Goal: Navigation & Orientation: Find specific page/section

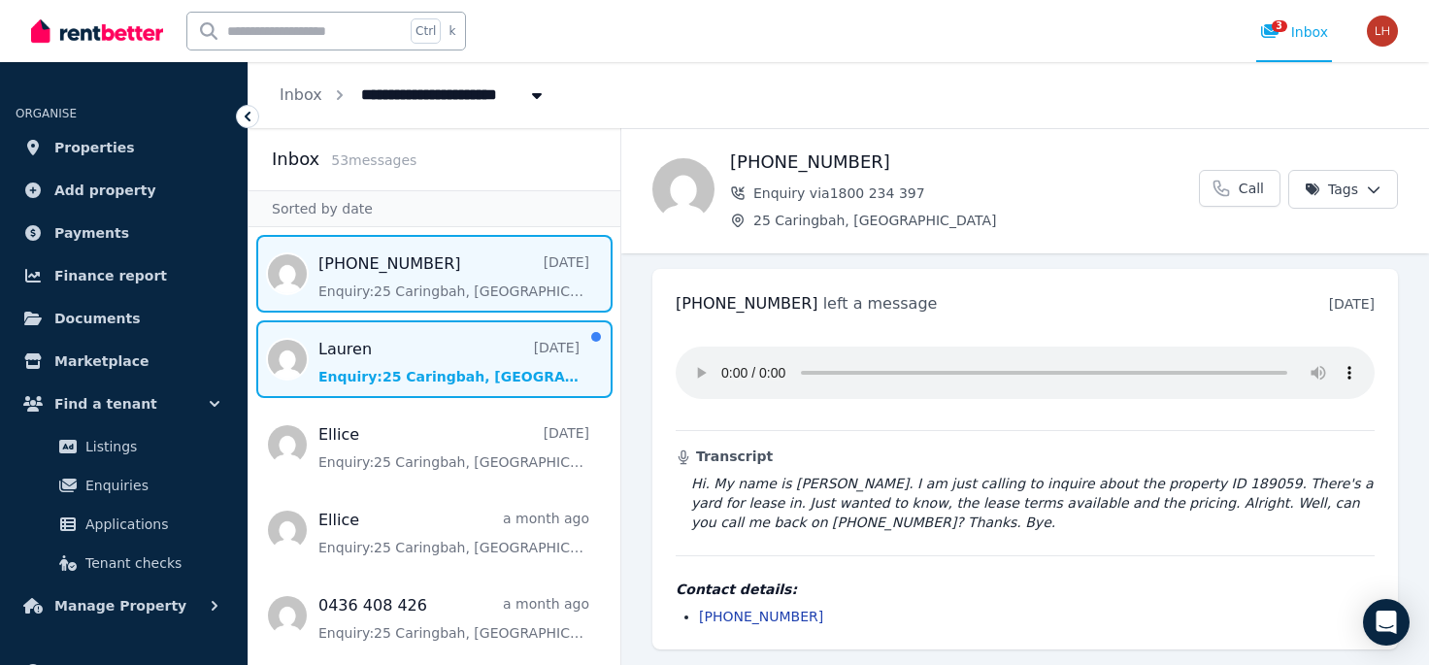
click at [414, 357] on span "Message list" at bounding box center [435, 359] width 372 height 78
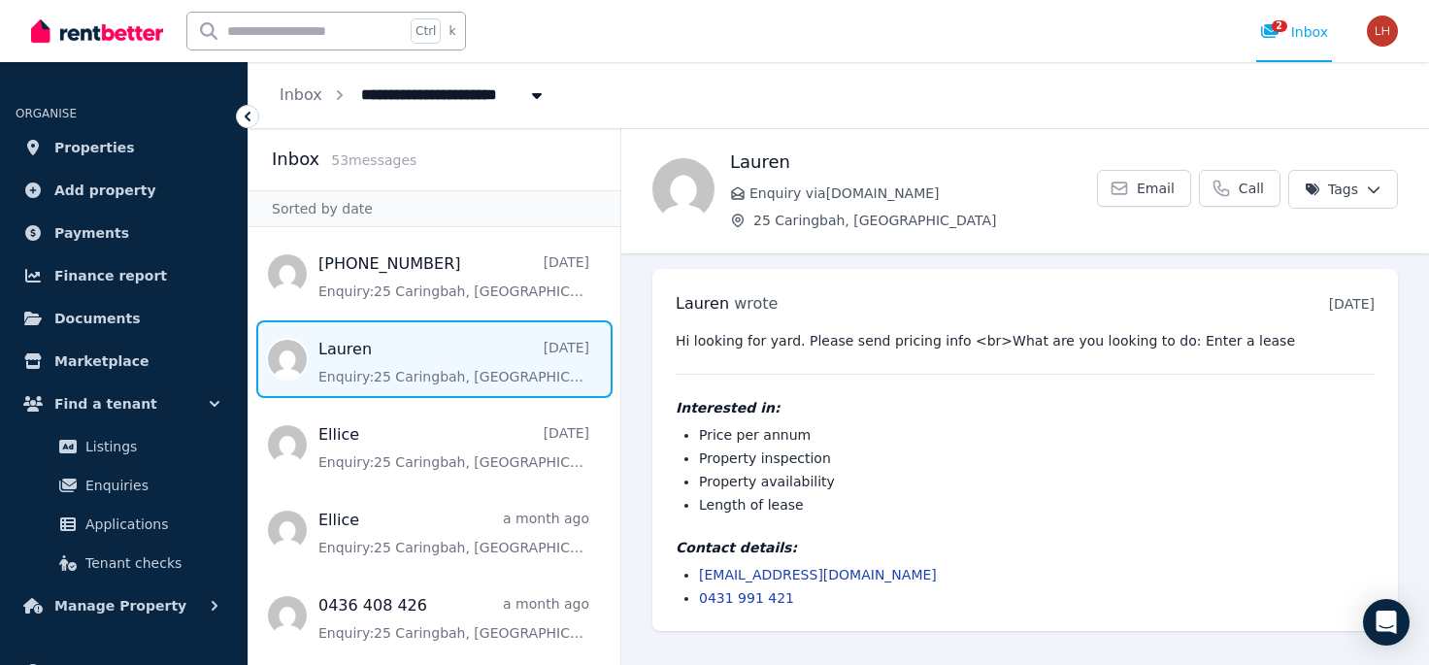
drag, startPoint x: 852, startPoint y: 573, endPoint x: 751, endPoint y: 573, distance: 101.0
click at [751, 573] on li "[EMAIL_ADDRESS][DOMAIN_NAME]" at bounding box center [1037, 574] width 676 height 19
copy link "[DOMAIN_NAME]"
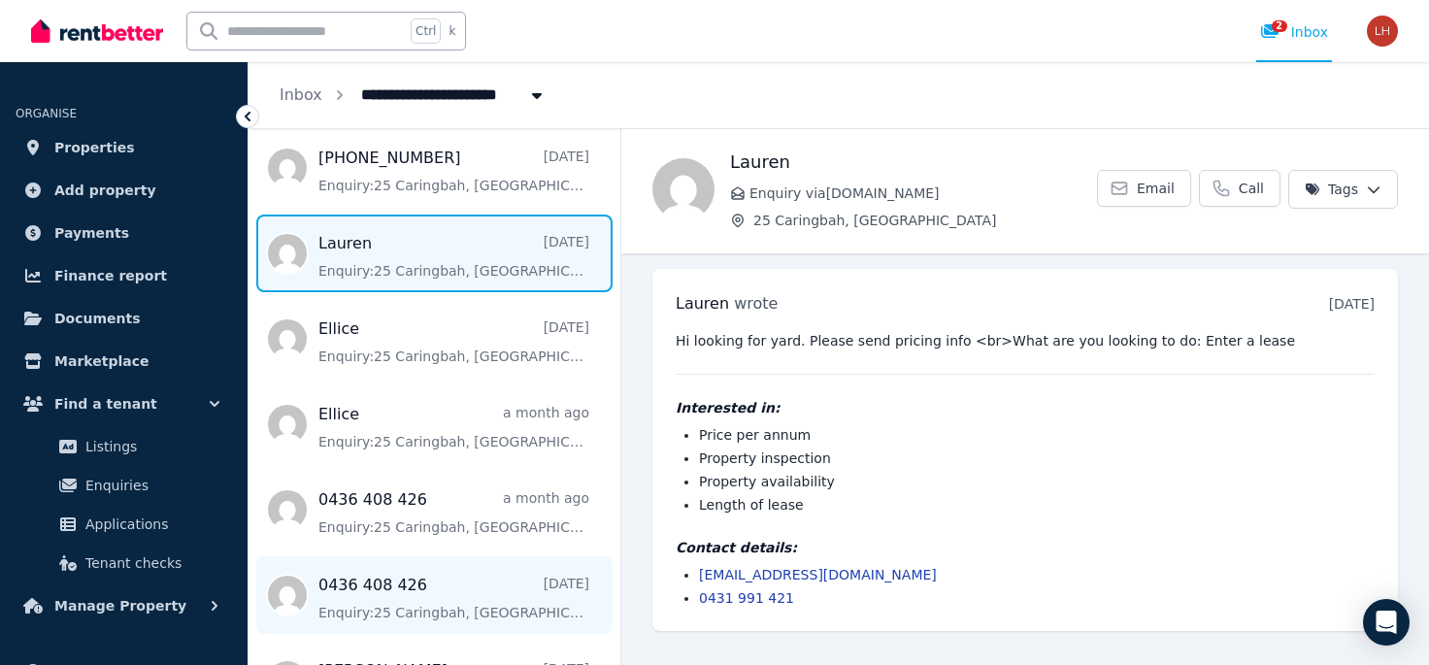
scroll to position [124, 0]
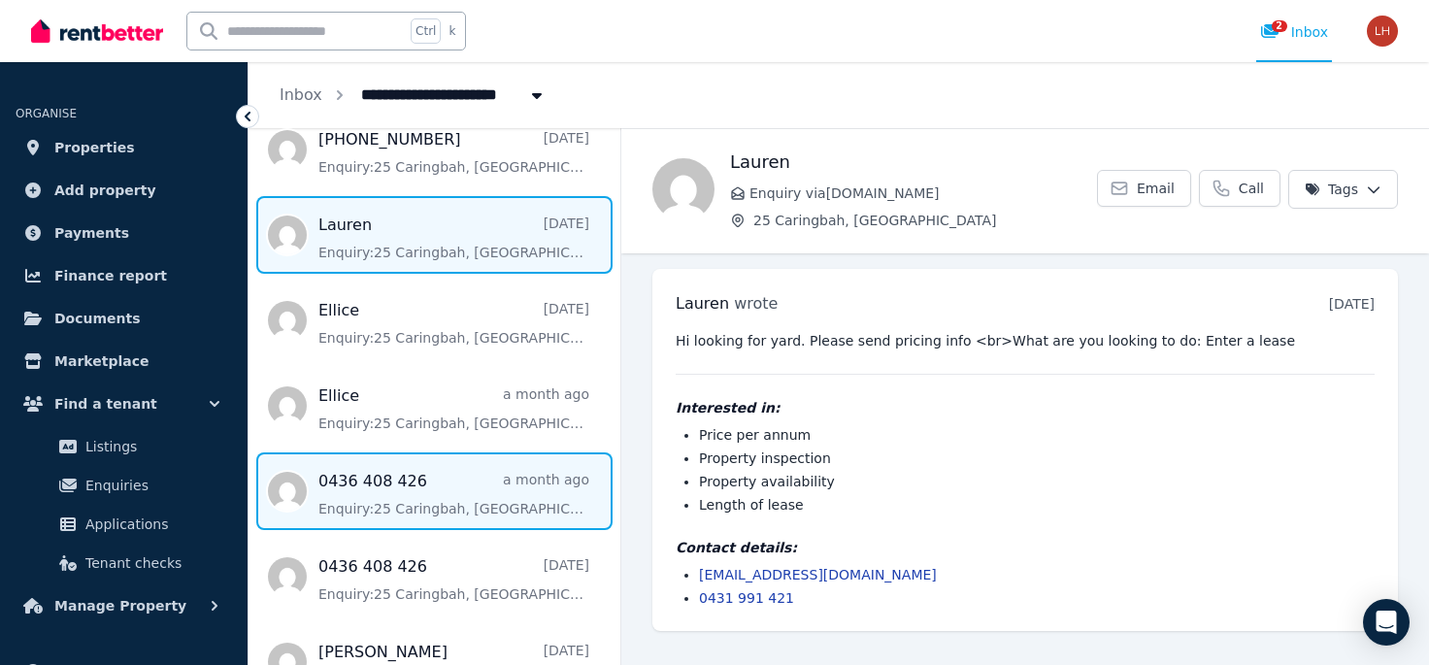
click at [455, 518] on span "Message list" at bounding box center [435, 491] width 372 height 78
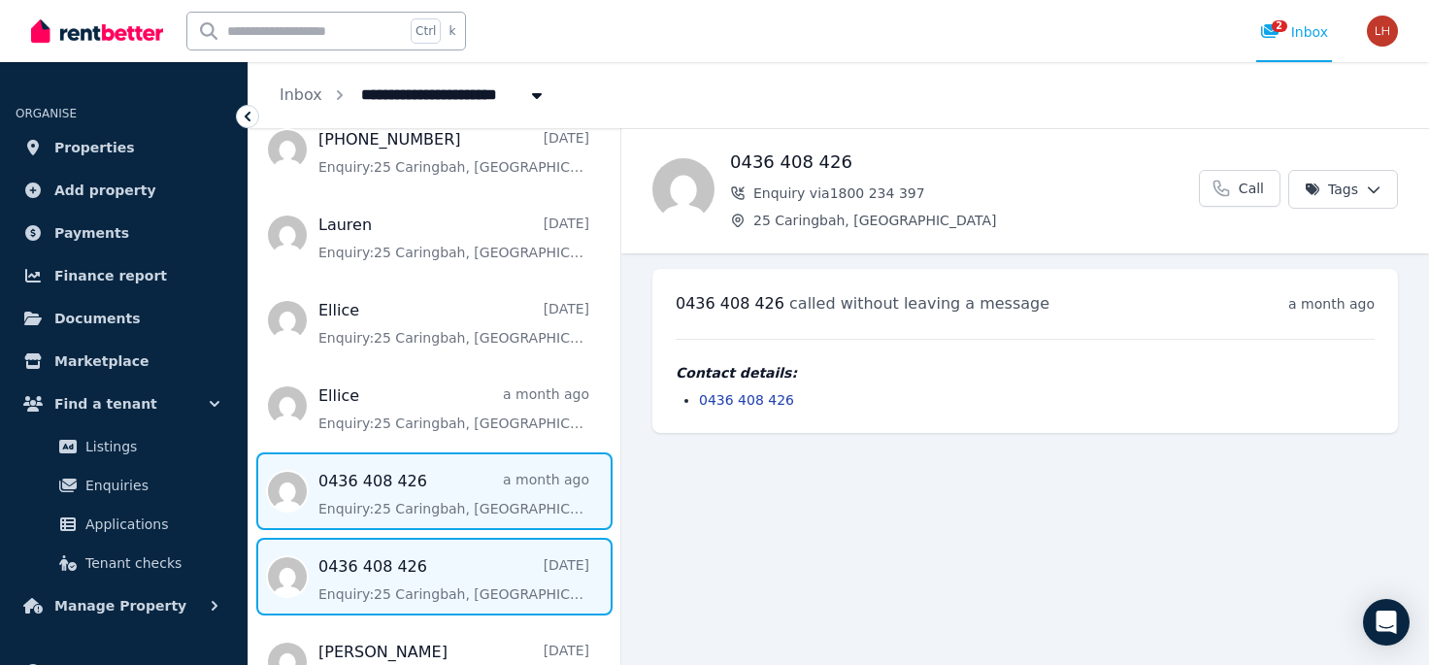
click at [445, 560] on span "Message list" at bounding box center [435, 577] width 372 height 78
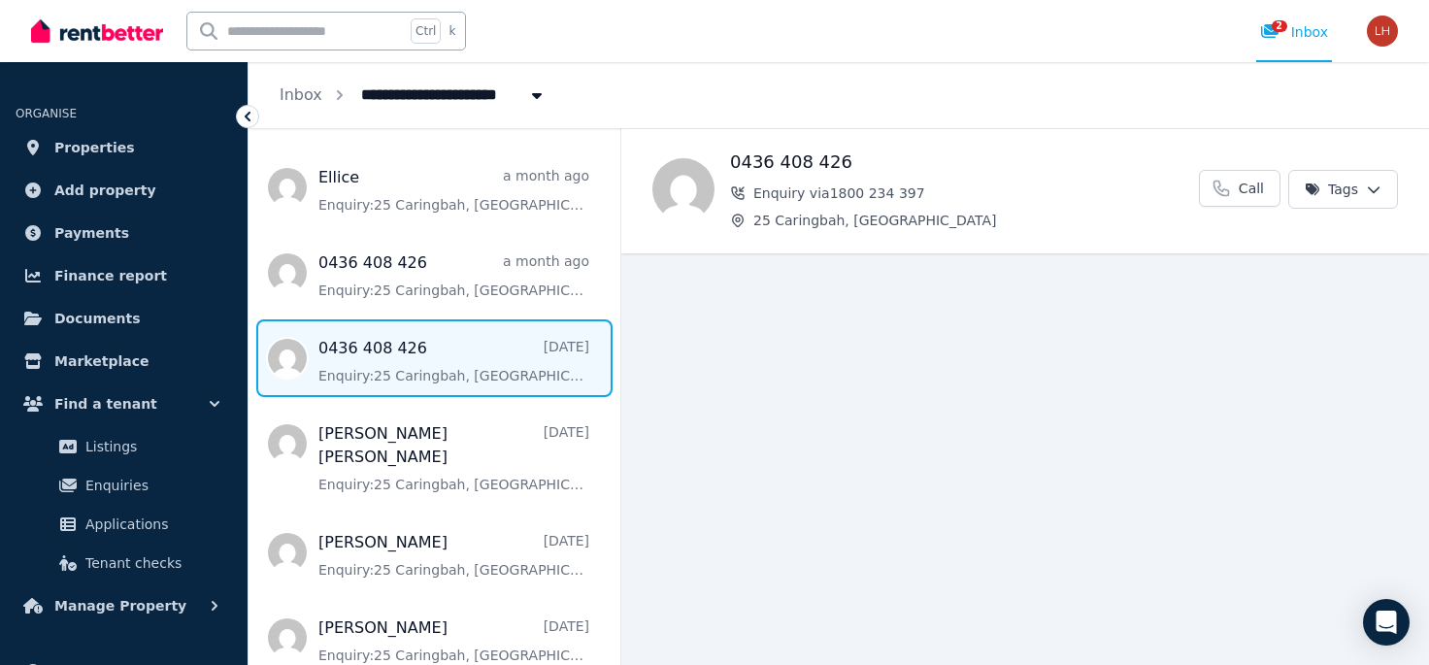
scroll to position [625, 0]
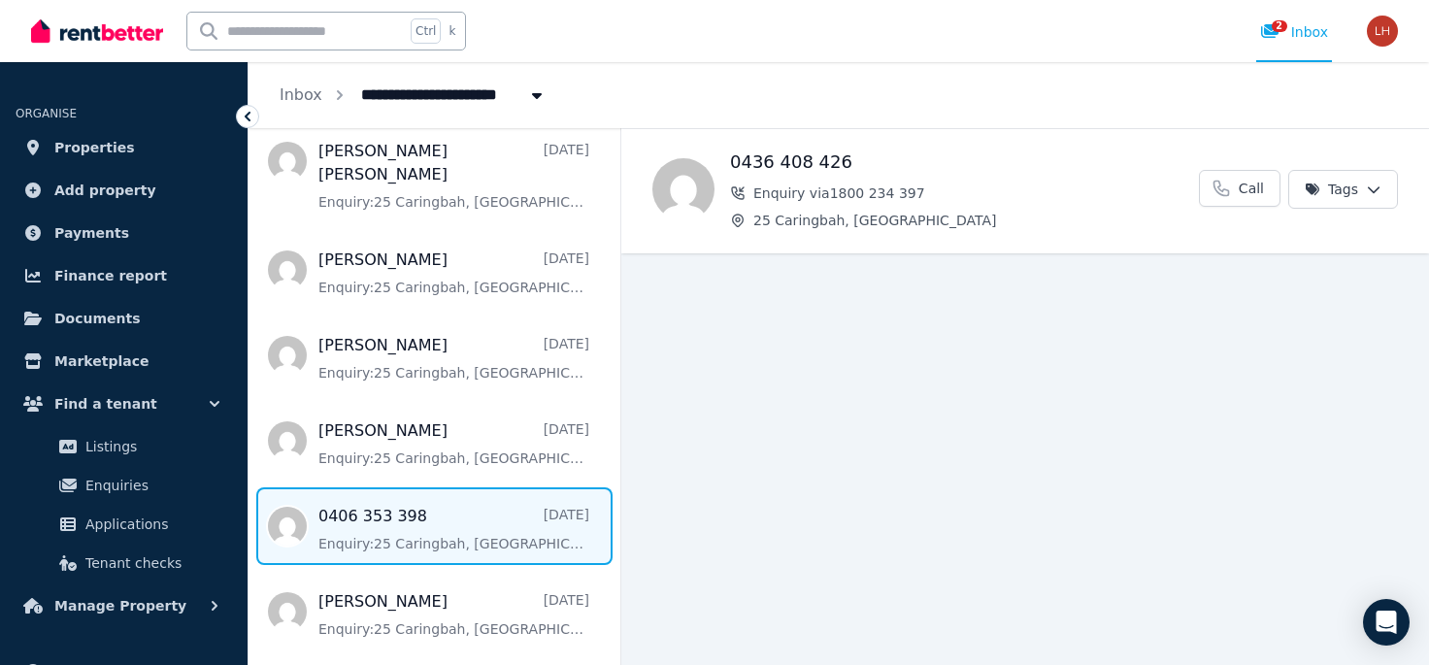
click at [381, 516] on span "Message list" at bounding box center [435, 526] width 372 height 78
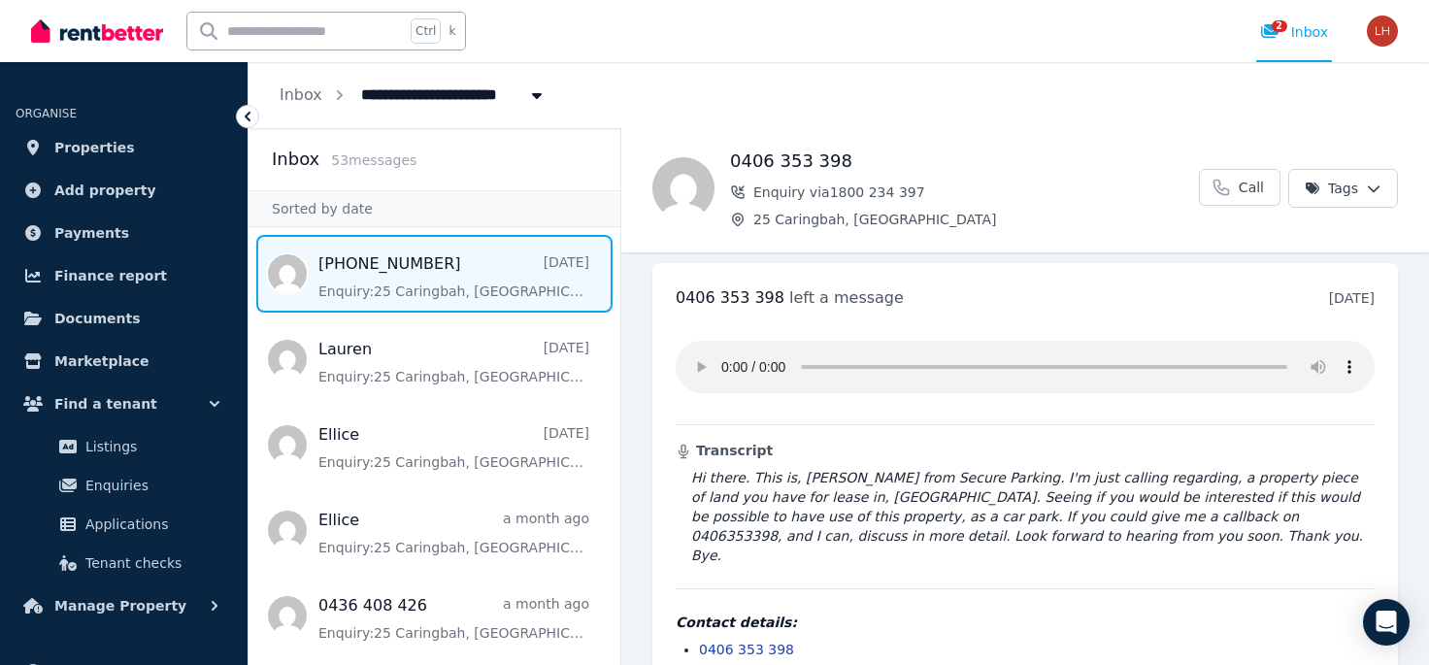
click at [471, 285] on span "Message list" at bounding box center [435, 274] width 372 height 78
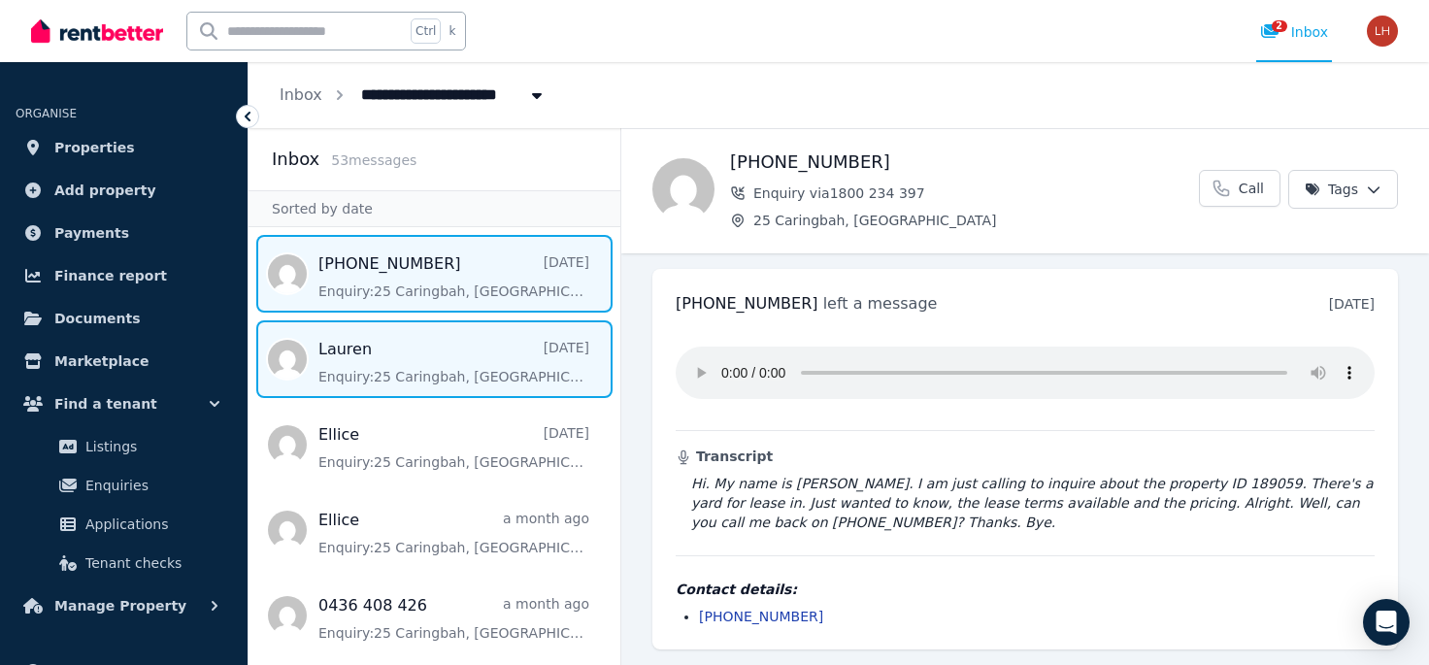
click at [442, 362] on span "Message list" at bounding box center [435, 359] width 372 height 78
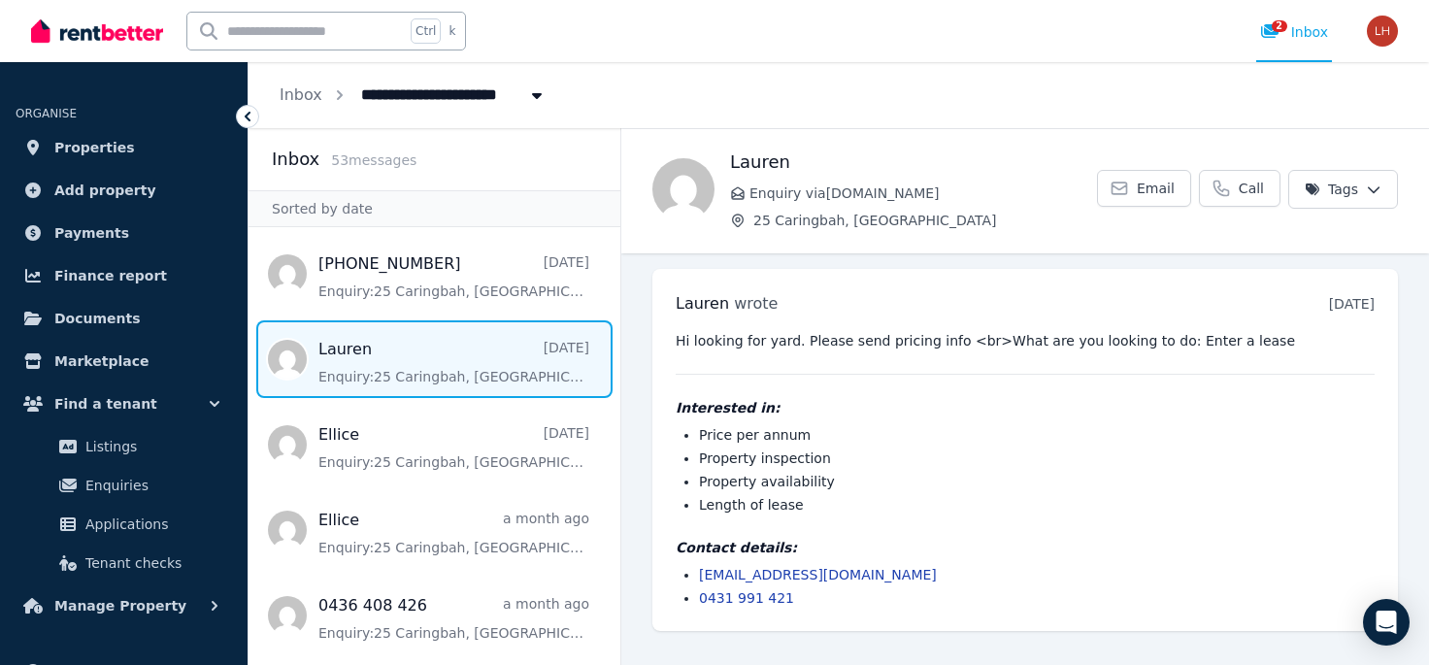
click at [528, 89] on icon "Breadcrumb" at bounding box center [536, 95] width 19 height 16
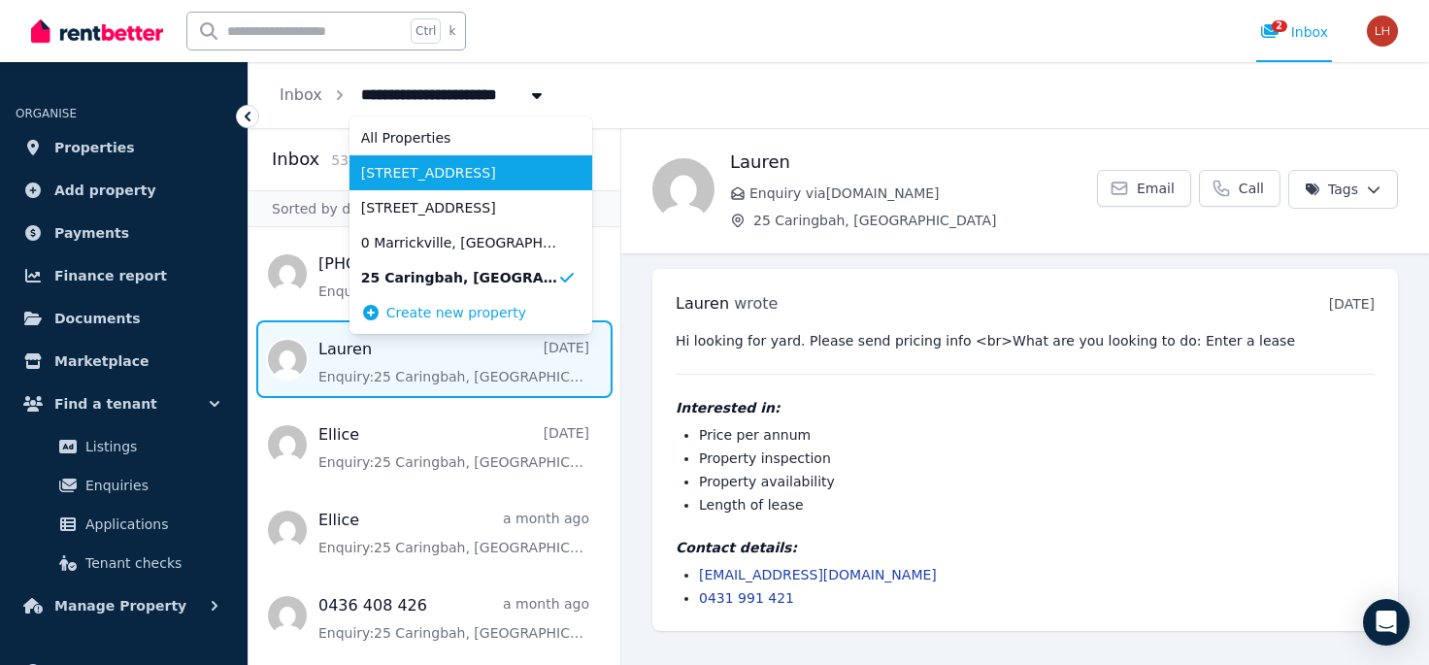
click at [496, 184] on li "[STREET_ADDRESS]" at bounding box center [470, 172] width 243 height 35
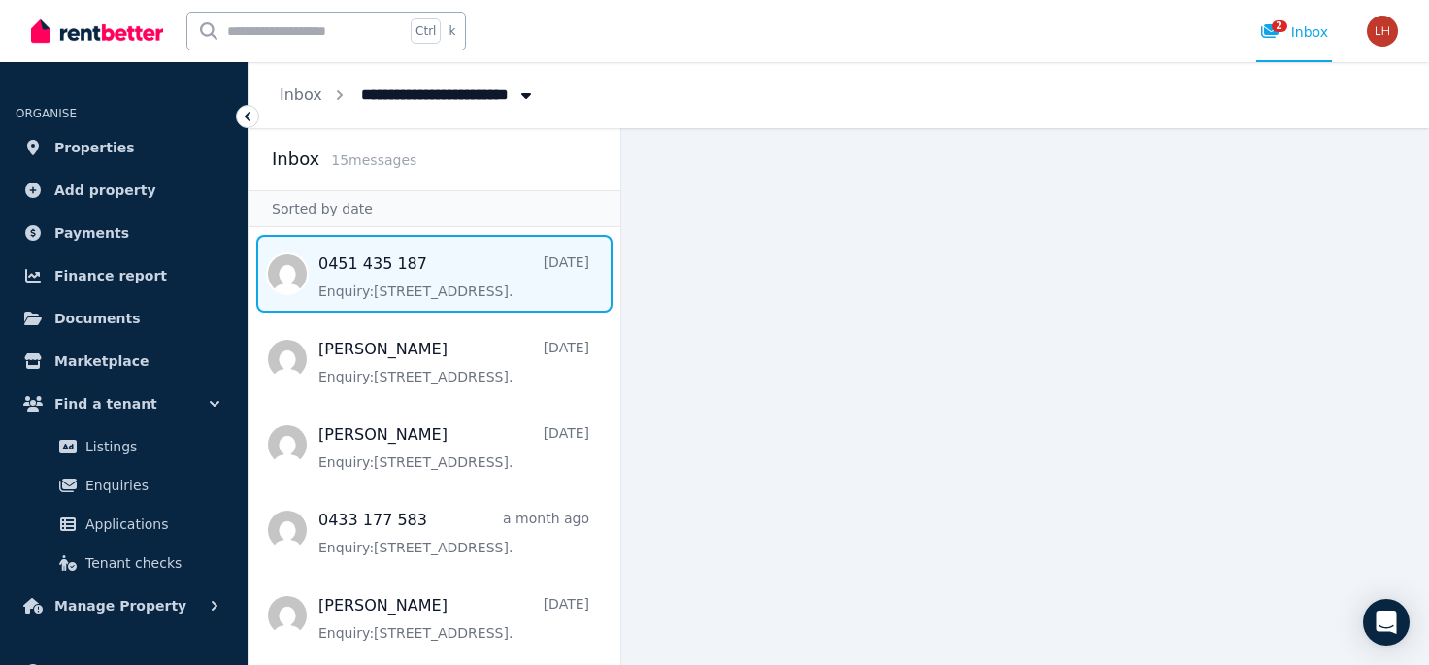
click at [445, 294] on span "Message list" at bounding box center [435, 274] width 372 height 78
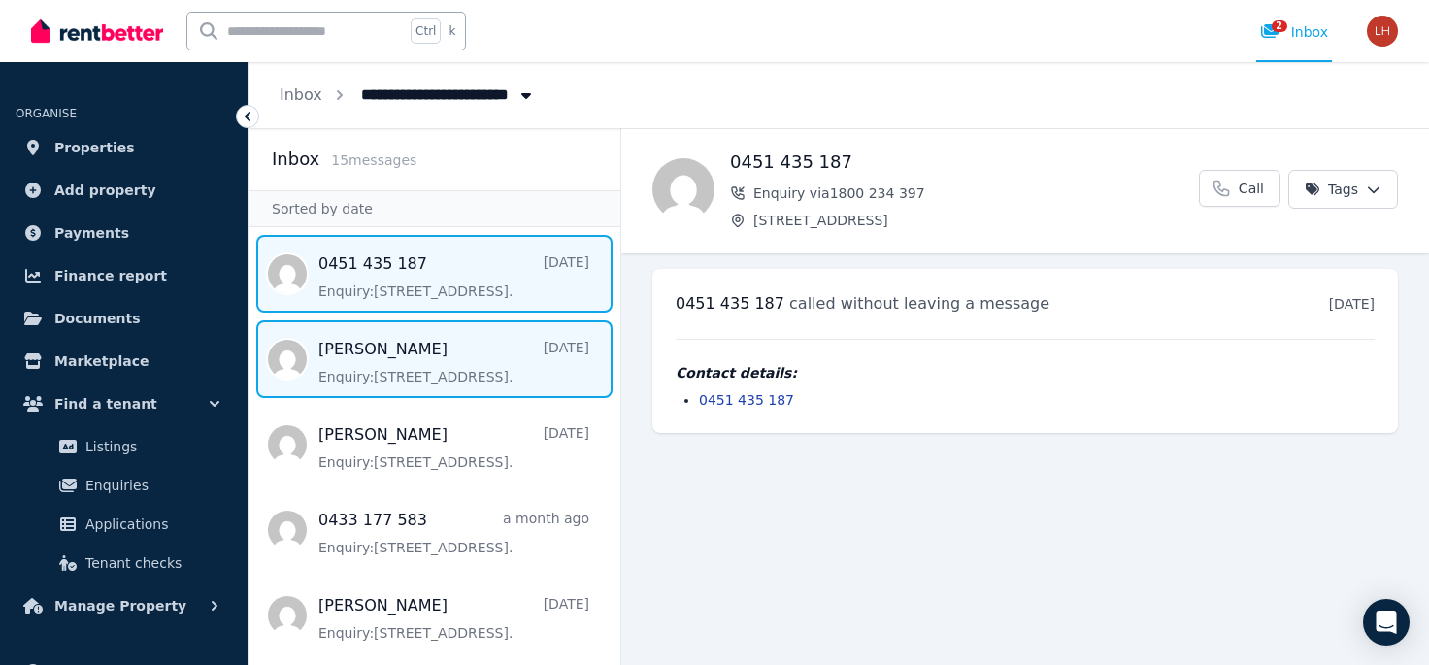
click at [427, 357] on span "Message list" at bounding box center [435, 359] width 372 height 78
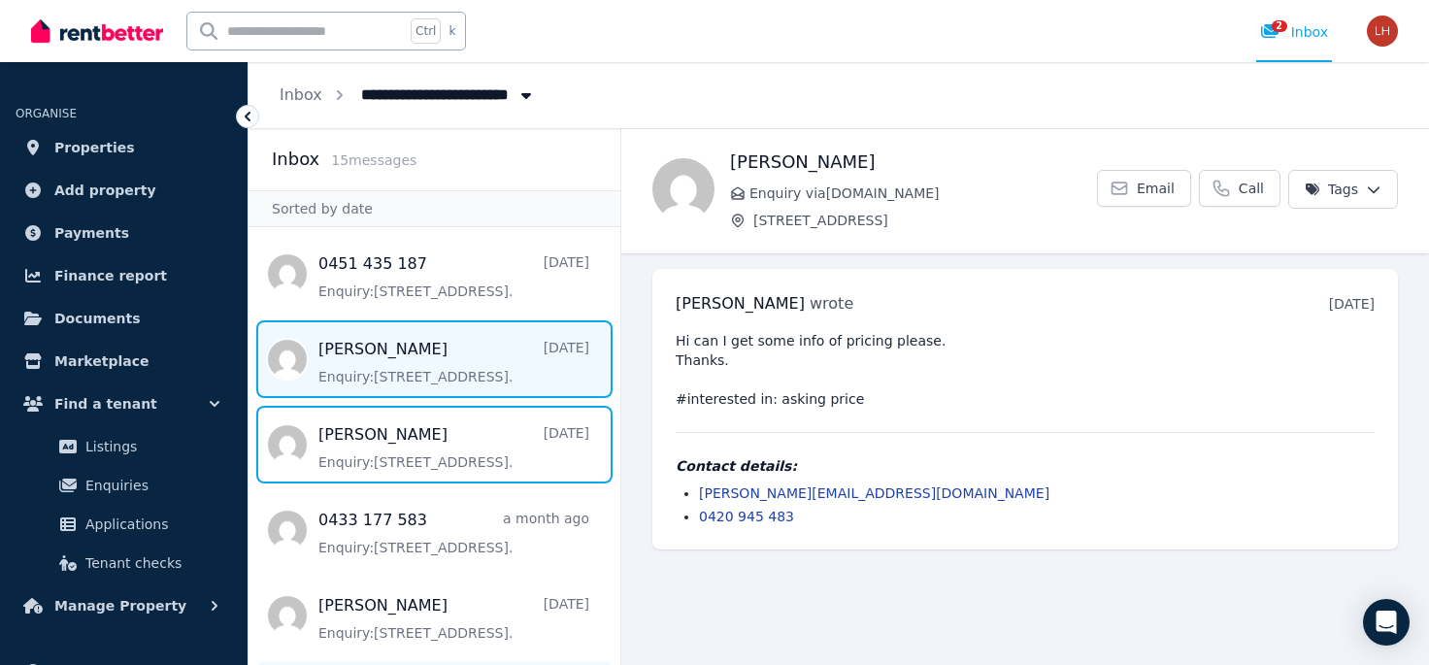
drag, startPoint x: 390, startPoint y: 458, endPoint x: 335, endPoint y: 663, distance: 212.2
click at [390, 458] on span "Message list" at bounding box center [435, 445] width 372 height 78
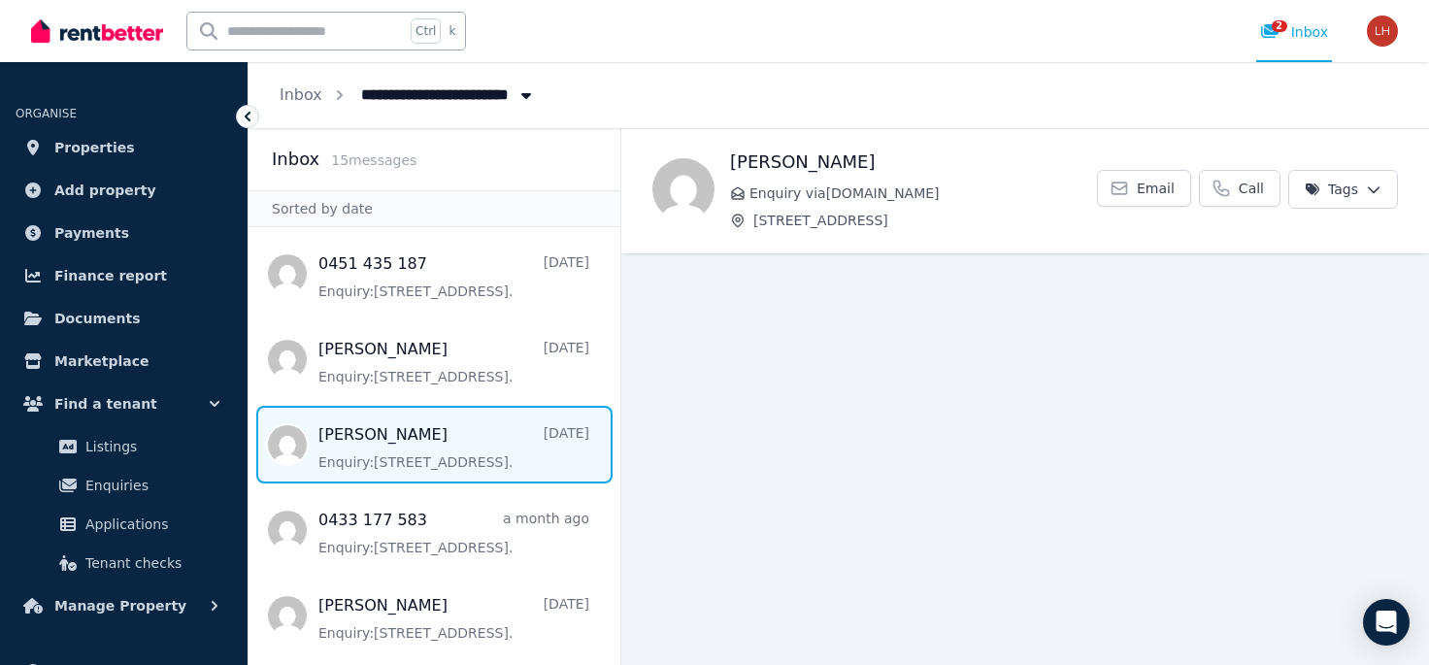
click at [534, 101] on button "Breadcrumb" at bounding box center [526, 95] width 35 height 35
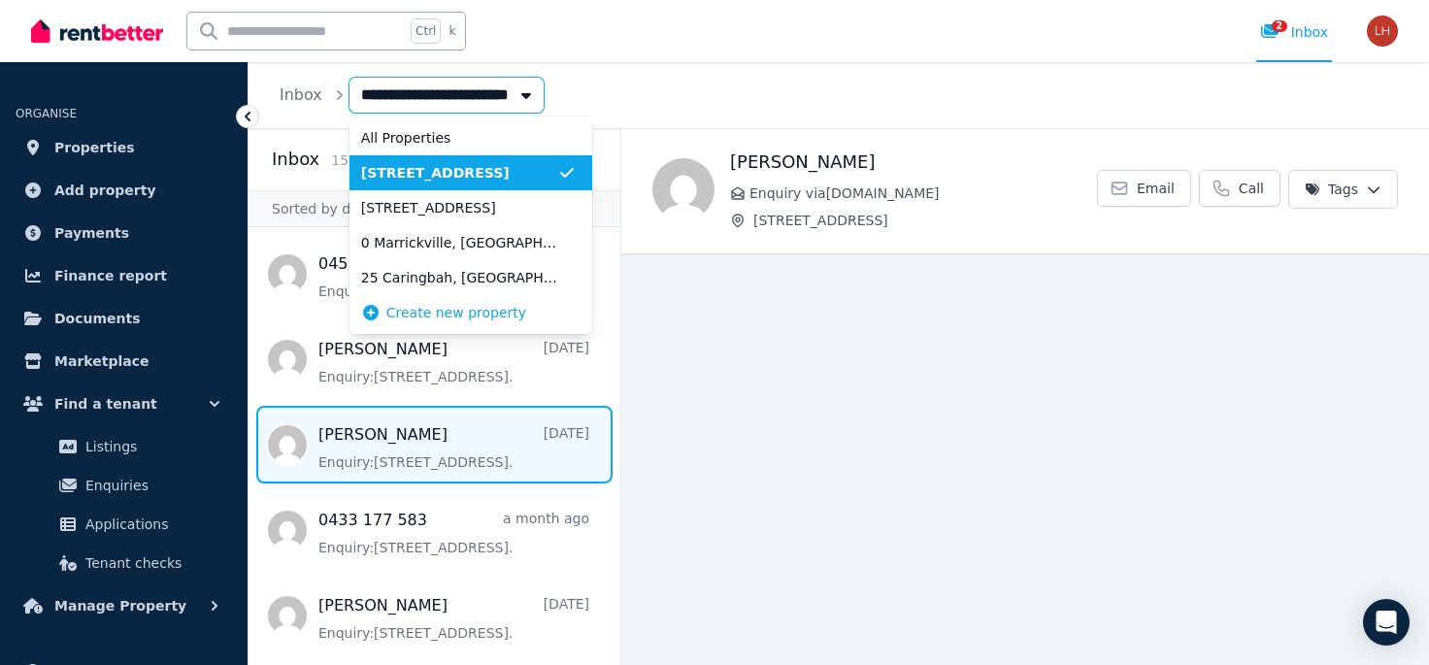
scroll to position [0, 14]
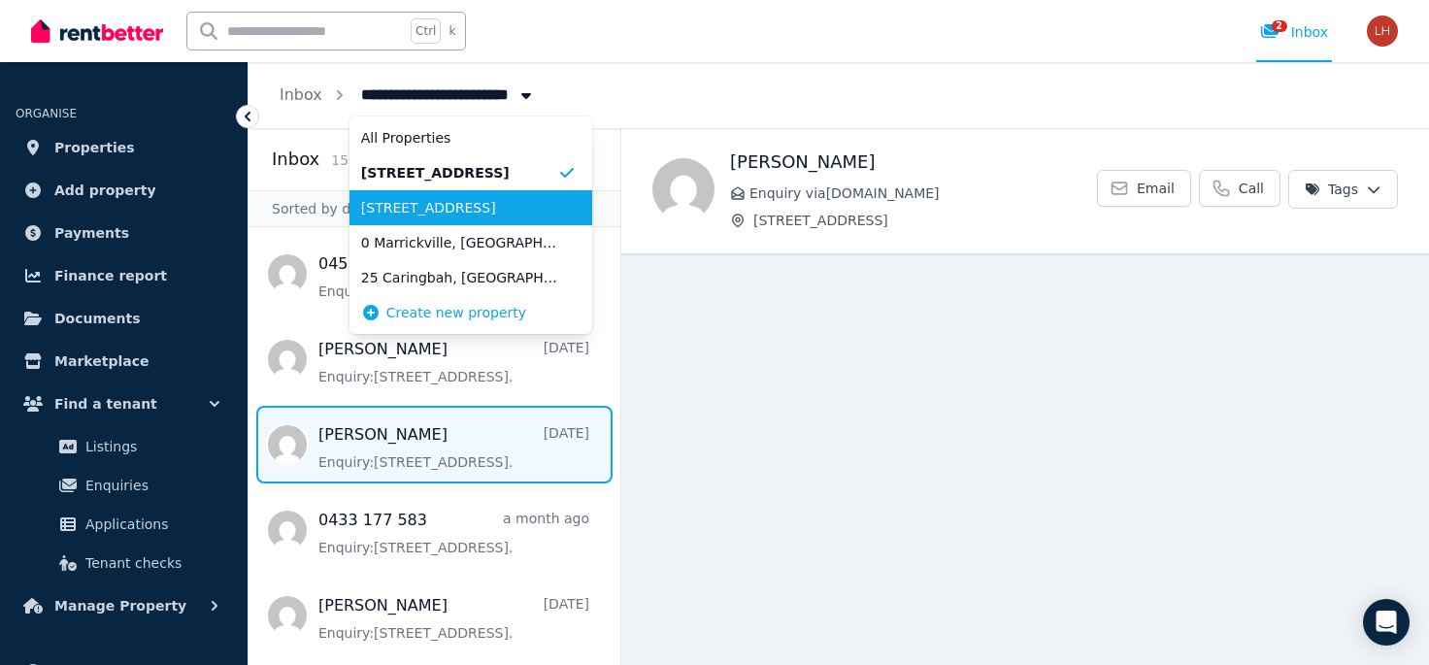
click at [515, 244] on span "0 Marrickville, [GEOGRAPHIC_DATA]" at bounding box center [459, 242] width 196 height 19
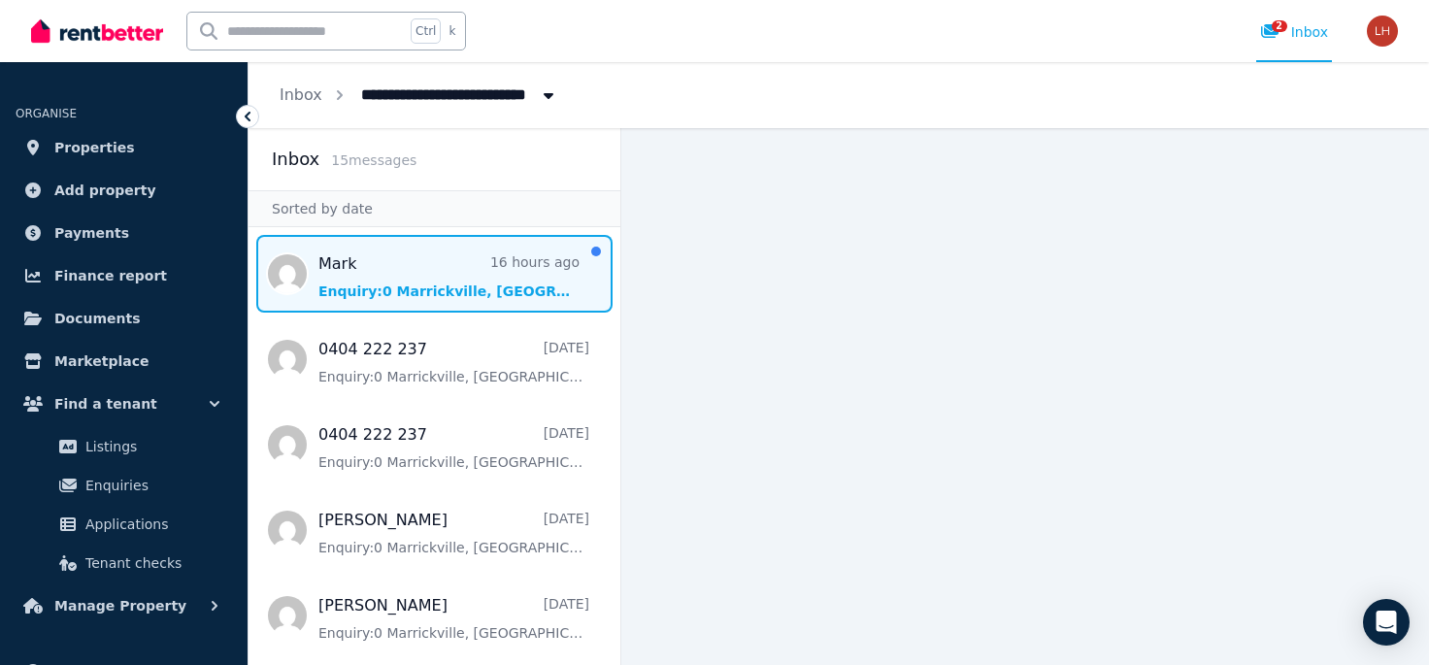
click at [465, 282] on span "Message list" at bounding box center [435, 274] width 372 height 78
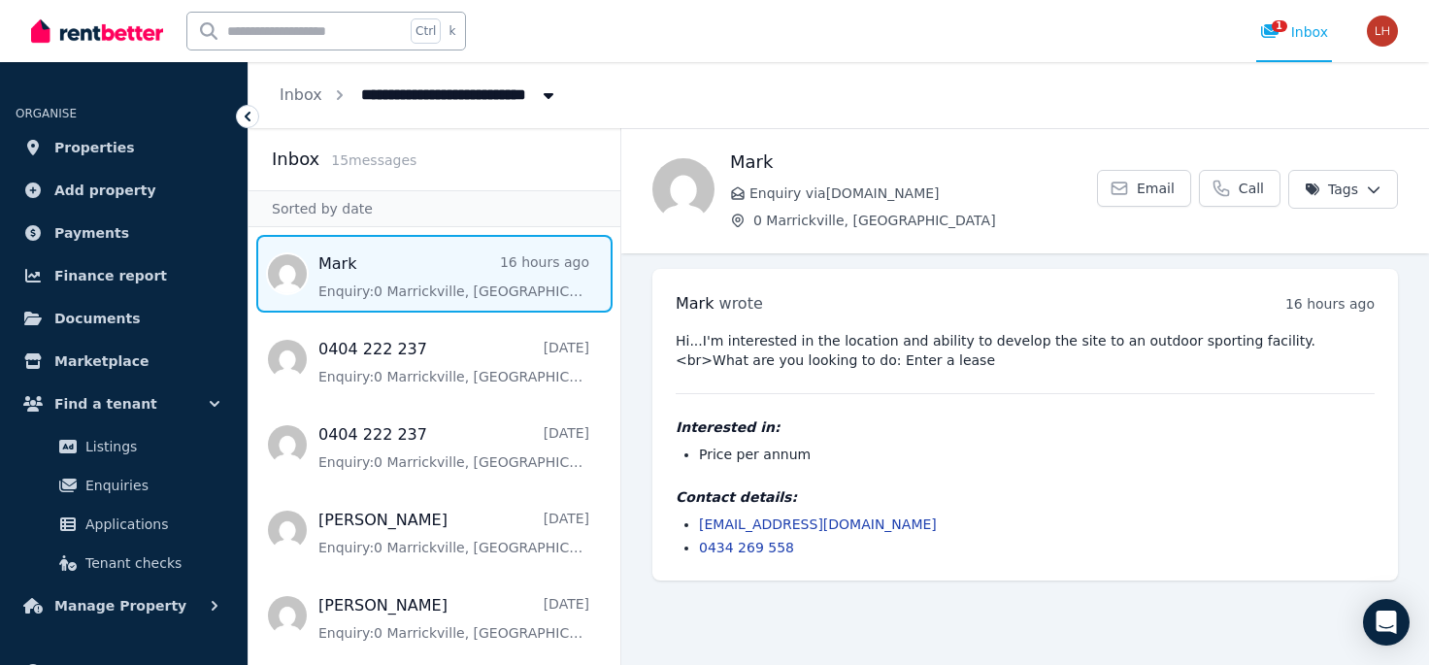
click at [902, 463] on li "Price per annum" at bounding box center [1037, 454] width 676 height 19
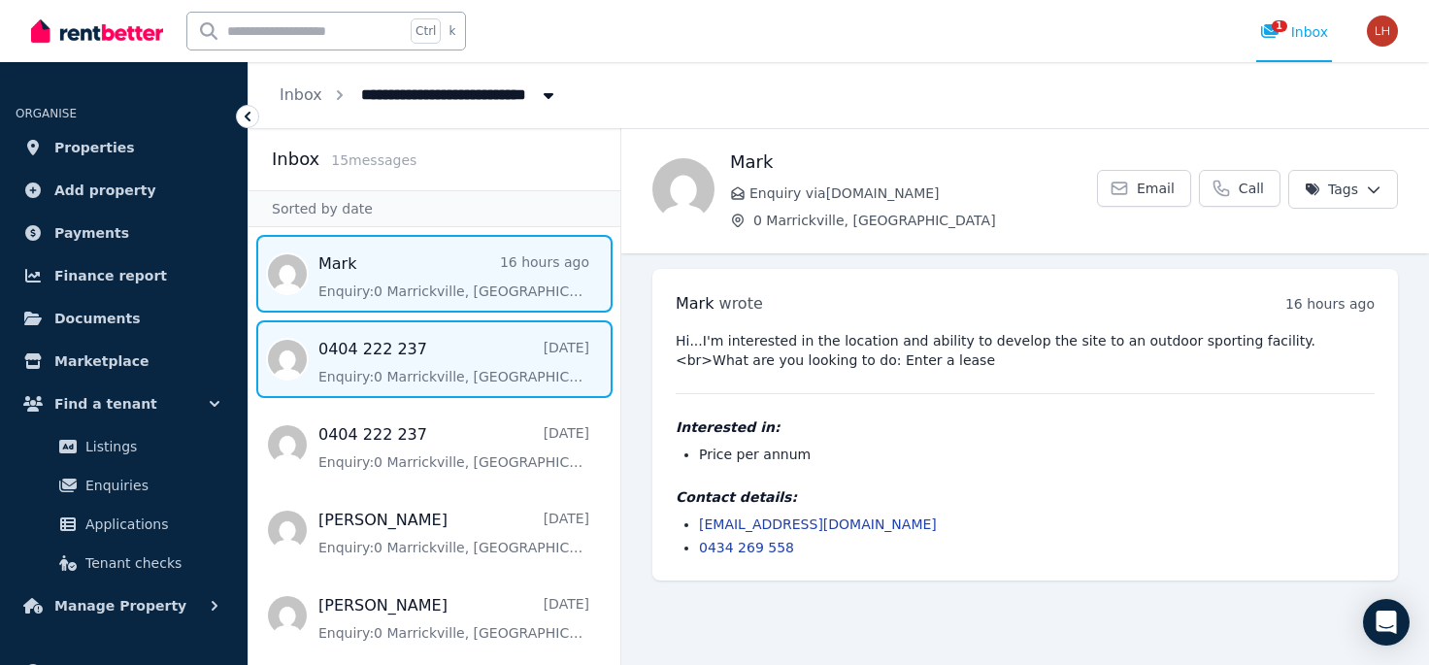
click at [429, 385] on span "Message list" at bounding box center [435, 359] width 372 height 78
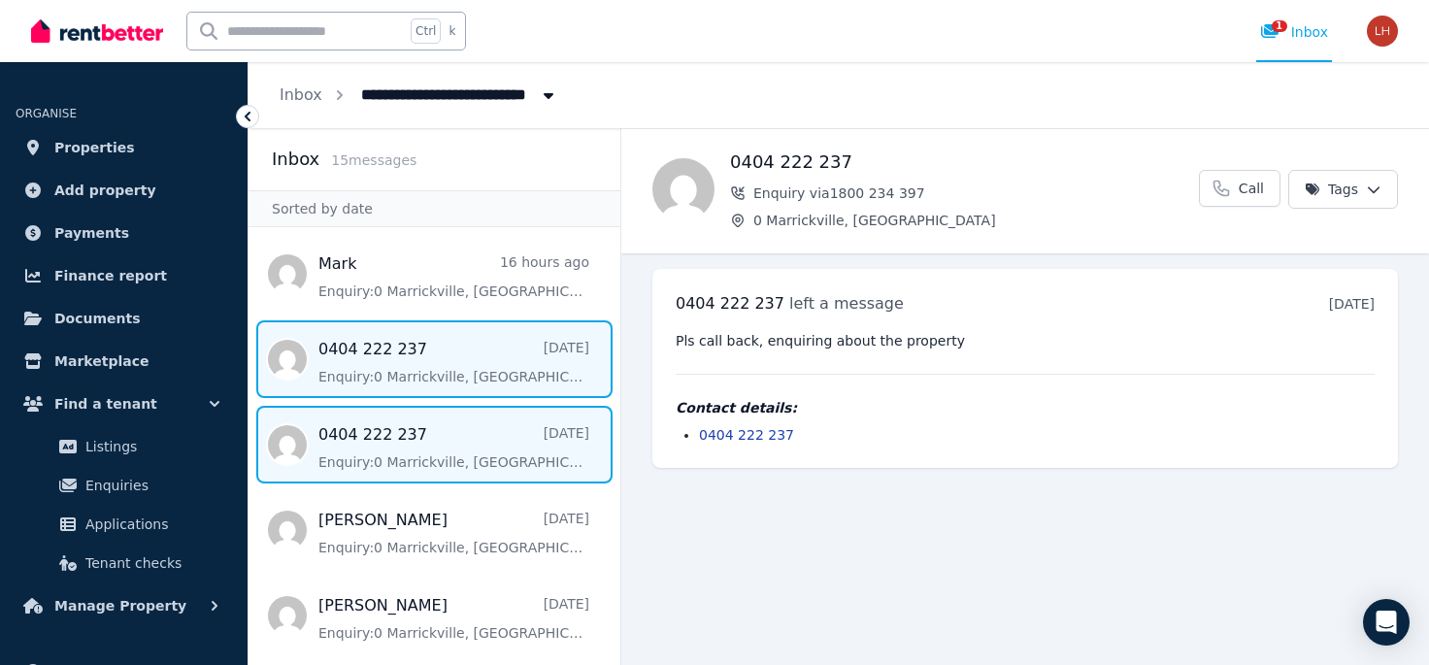
click at [465, 454] on span "Message list" at bounding box center [435, 445] width 372 height 78
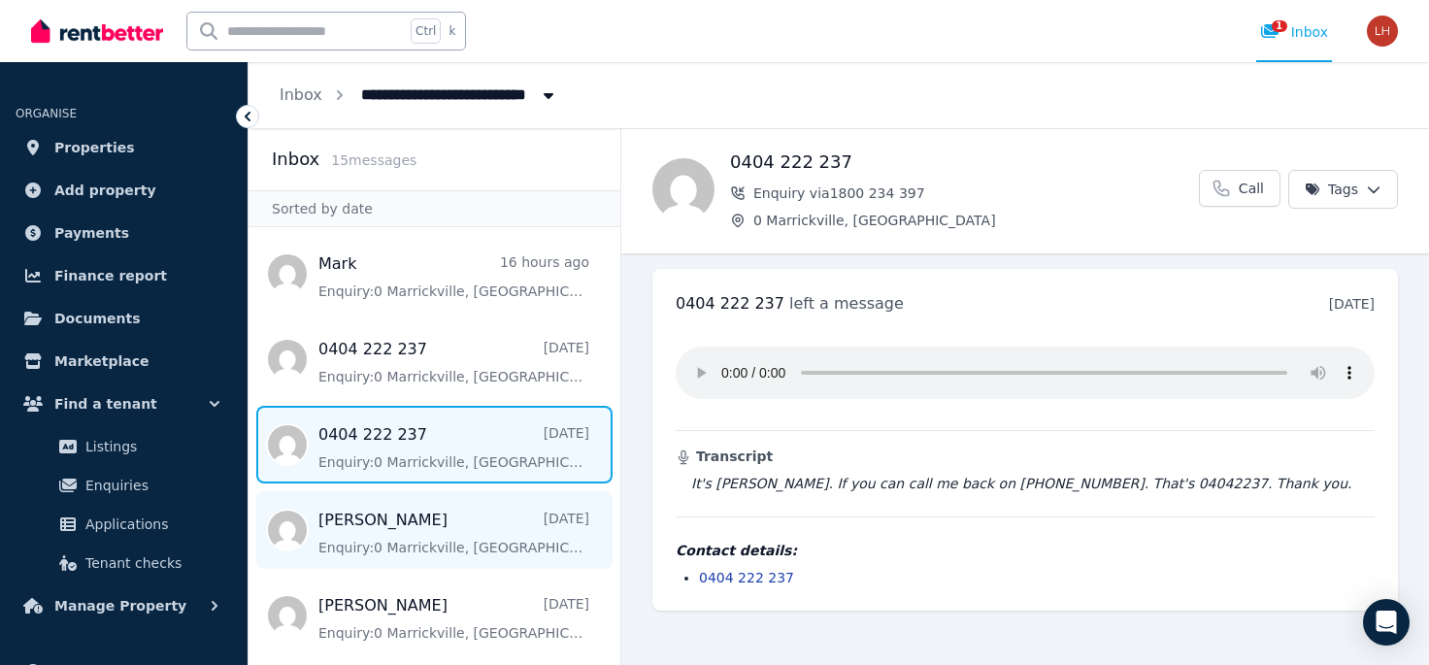
scroll to position [500, 0]
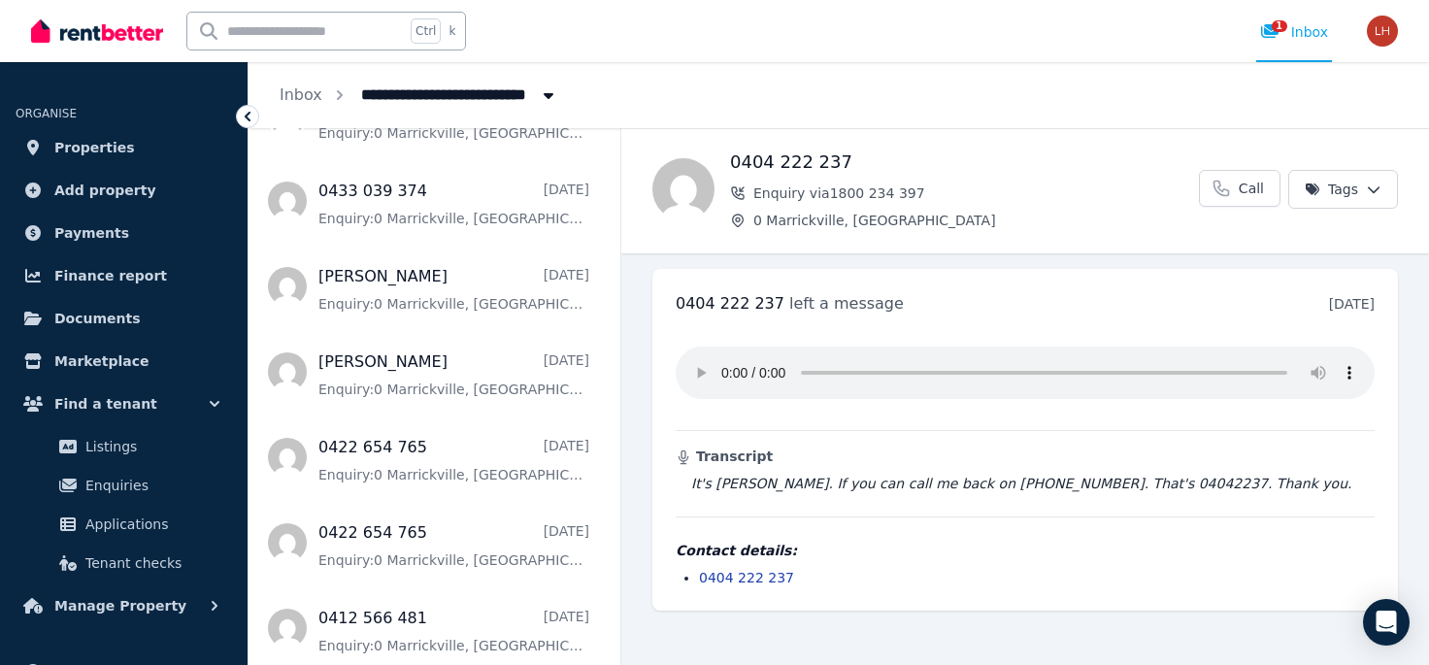
click at [548, 100] on icon "Breadcrumb" at bounding box center [548, 95] width 19 height 16
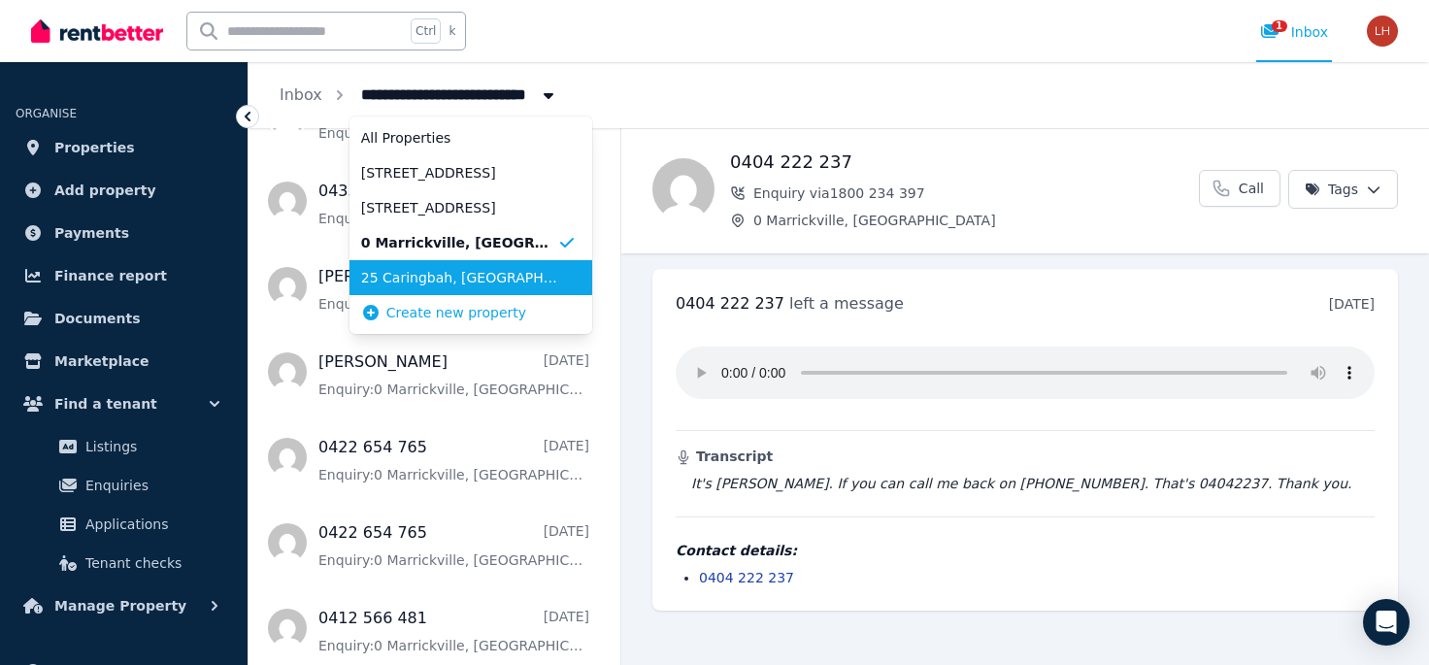
click at [498, 280] on span "25 Caringbah, [GEOGRAPHIC_DATA]" at bounding box center [459, 277] width 196 height 19
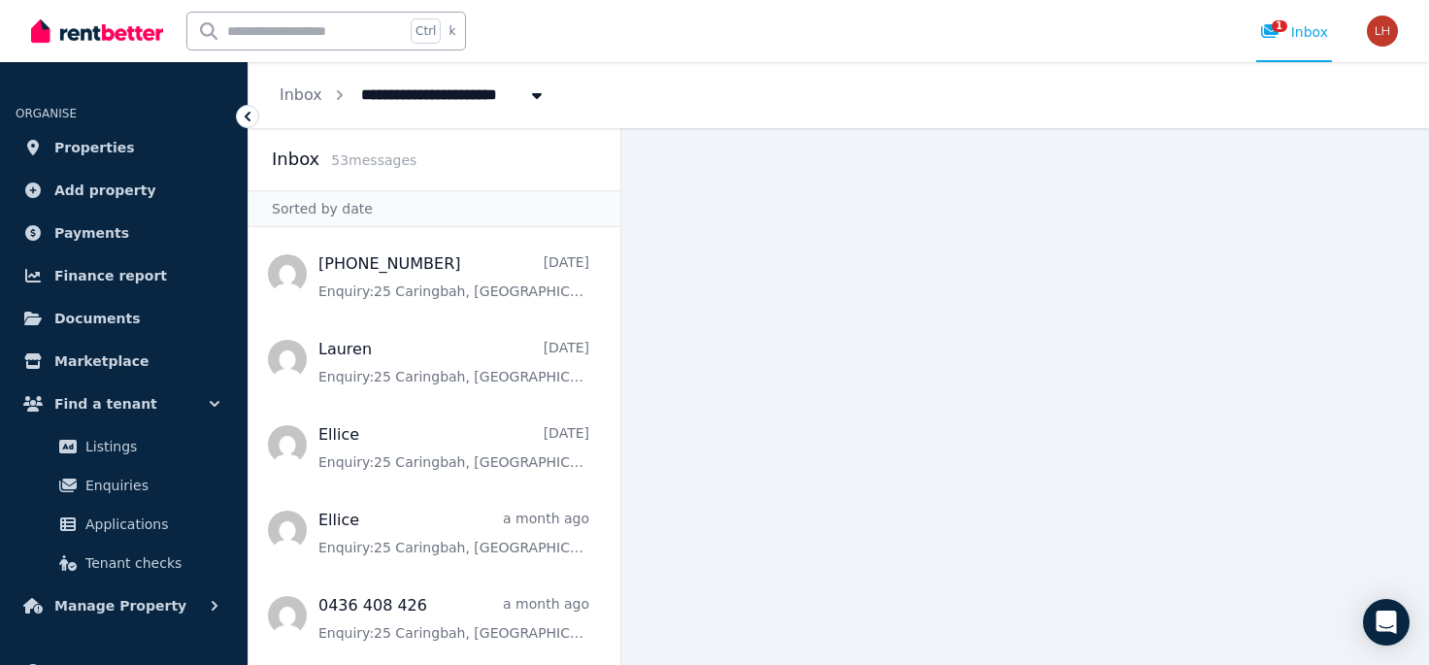
click at [538, 94] on icon "Breadcrumb" at bounding box center [536, 95] width 19 height 16
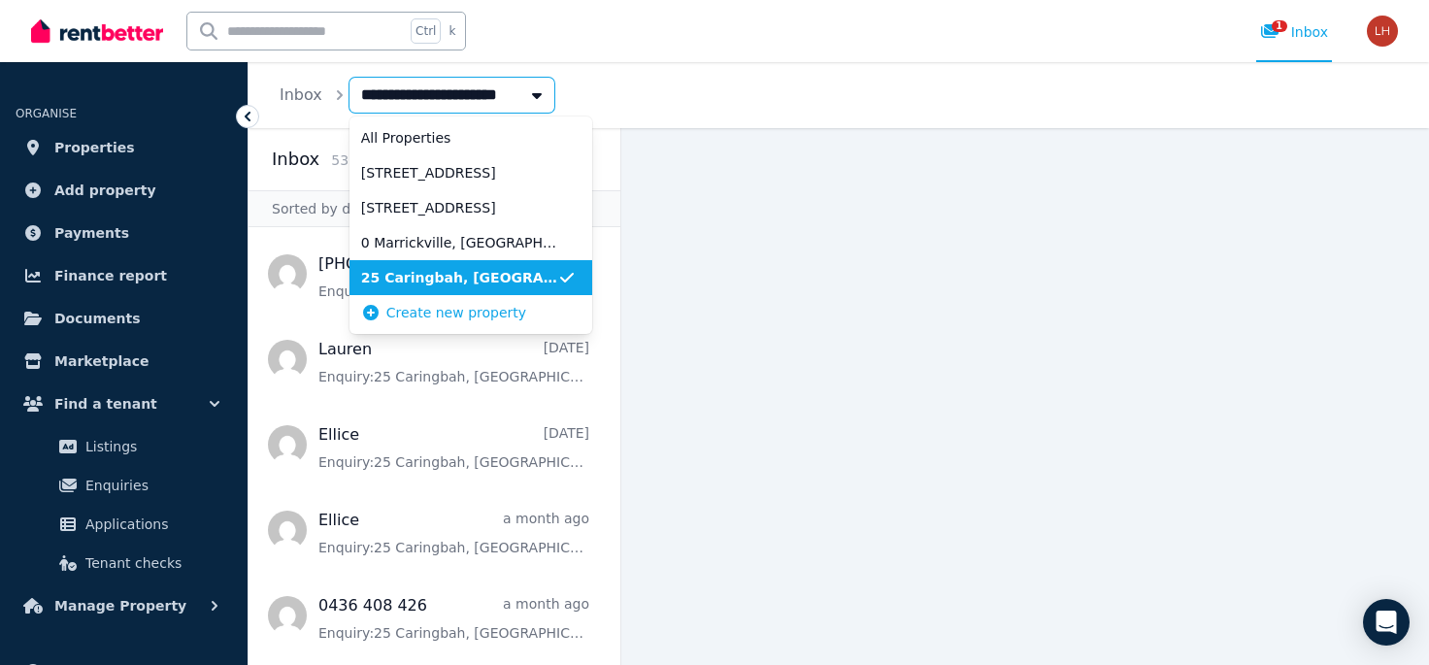
scroll to position [0, 14]
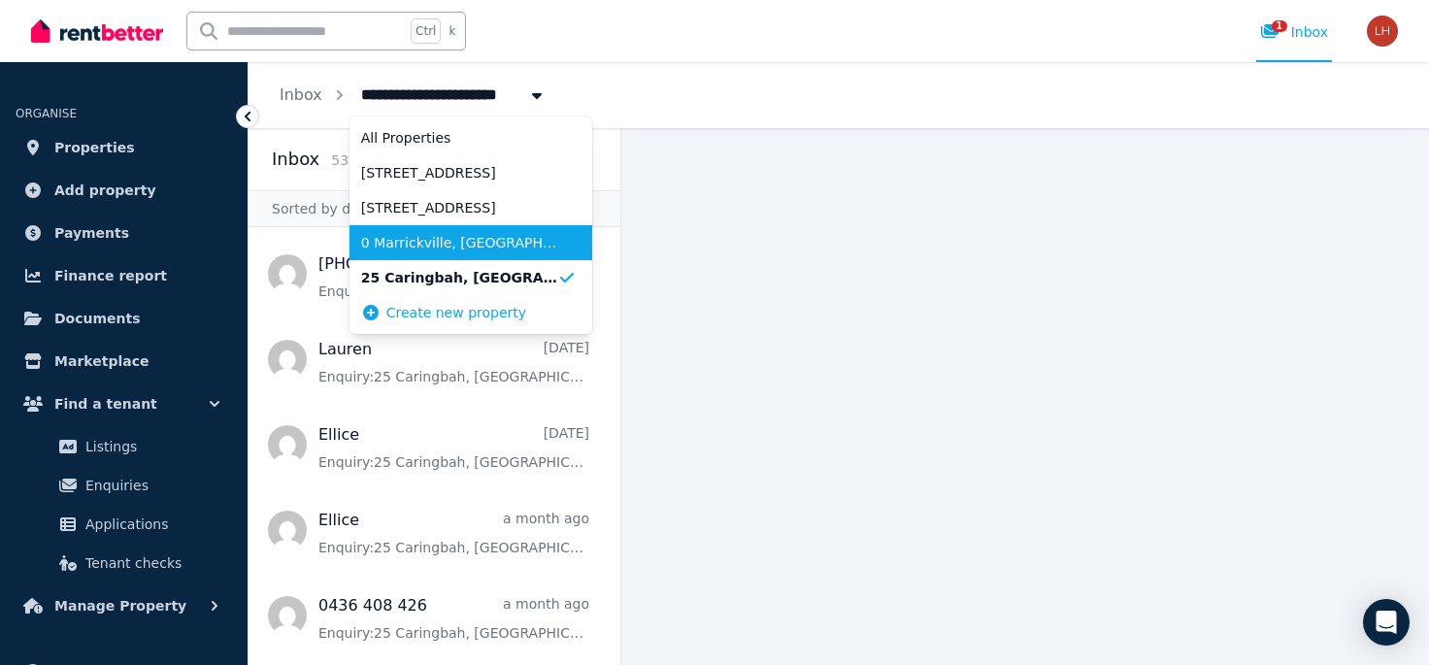
drag, startPoint x: 511, startPoint y: 231, endPoint x: 513, endPoint y: 216, distance: 14.7
click at [511, 229] on li "0 Marrickville, [GEOGRAPHIC_DATA]" at bounding box center [470, 242] width 243 height 35
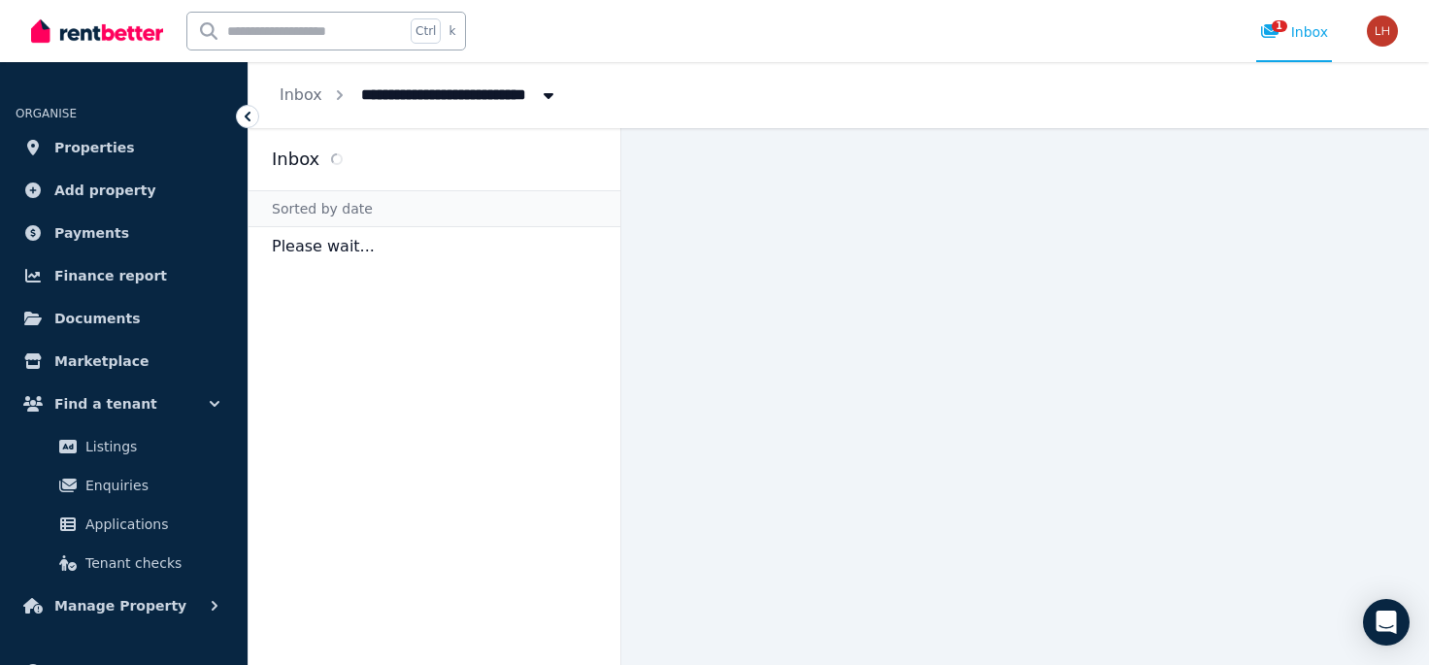
click at [539, 97] on icon "Breadcrumb" at bounding box center [548, 95] width 19 height 16
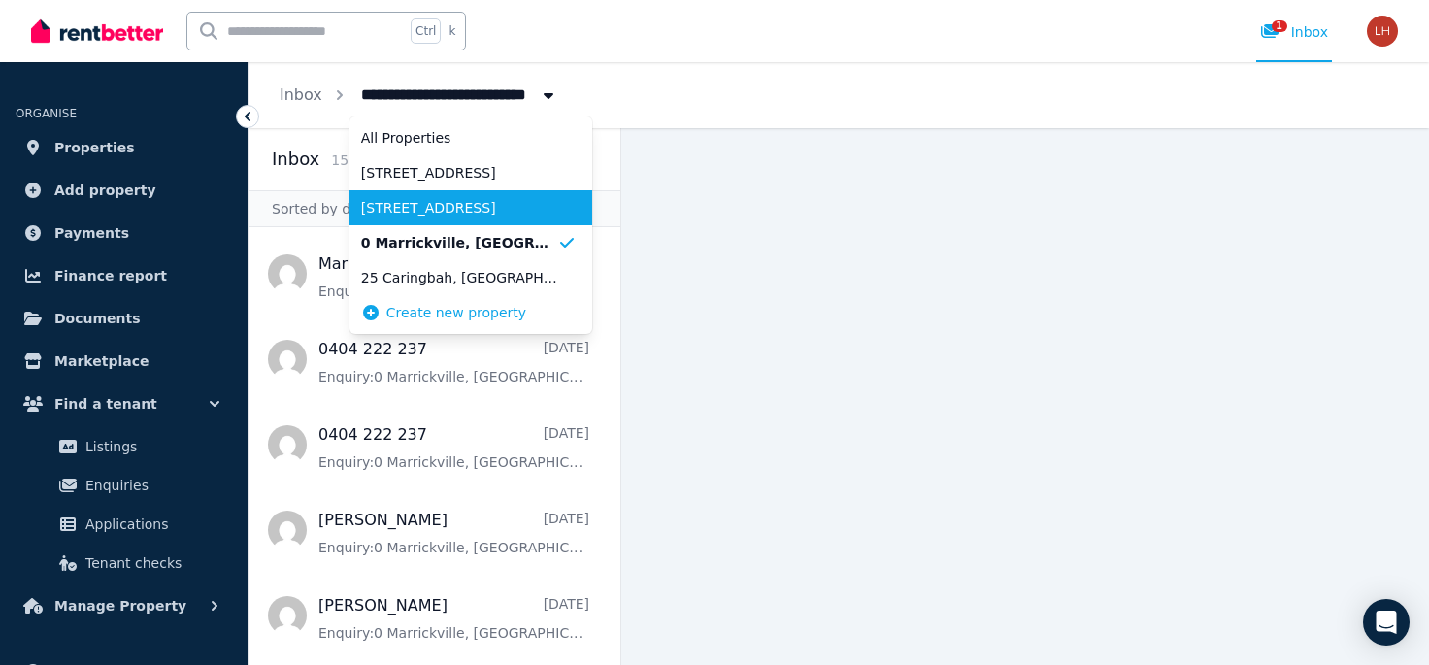
click at [520, 203] on span "[STREET_ADDRESS]" at bounding box center [459, 207] width 196 height 19
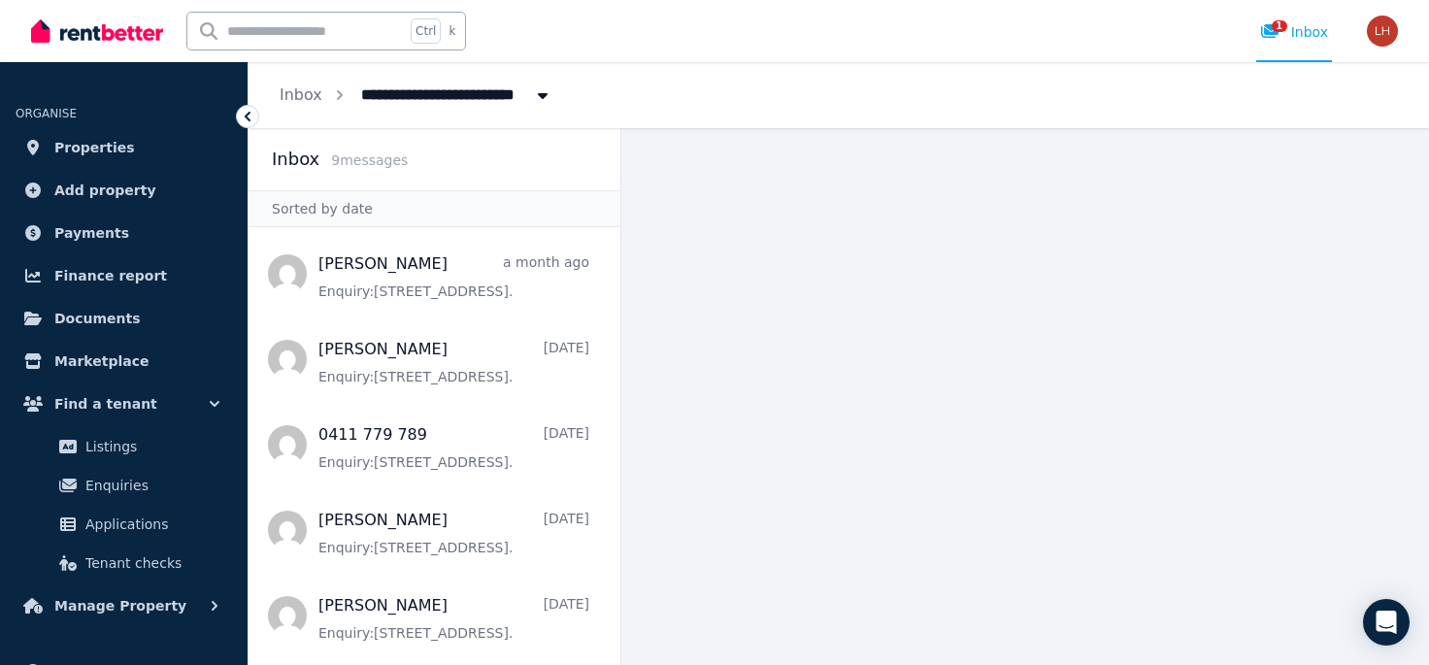
click at [533, 92] on icon "Breadcrumb" at bounding box center [542, 95] width 19 height 16
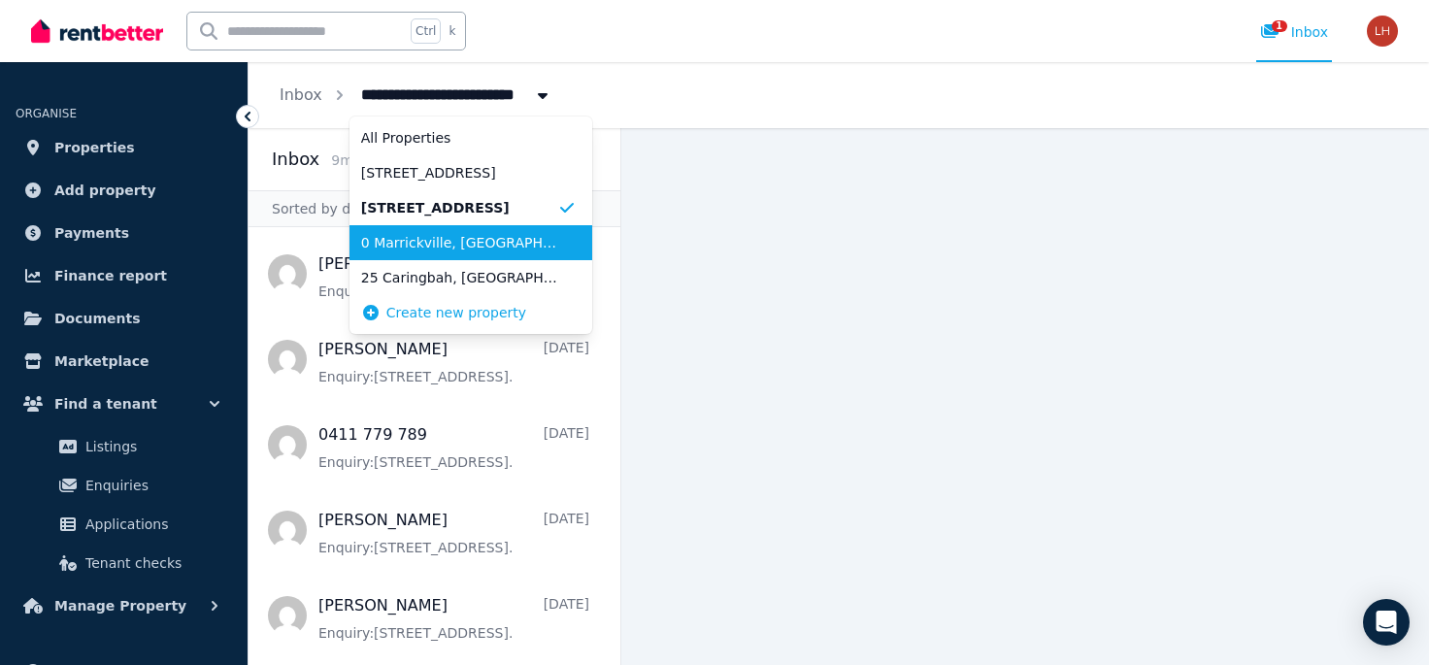
click at [509, 234] on span "0 Marrickville, [GEOGRAPHIC_DATA]" at bounding box center [459, 242] width 196 height 19
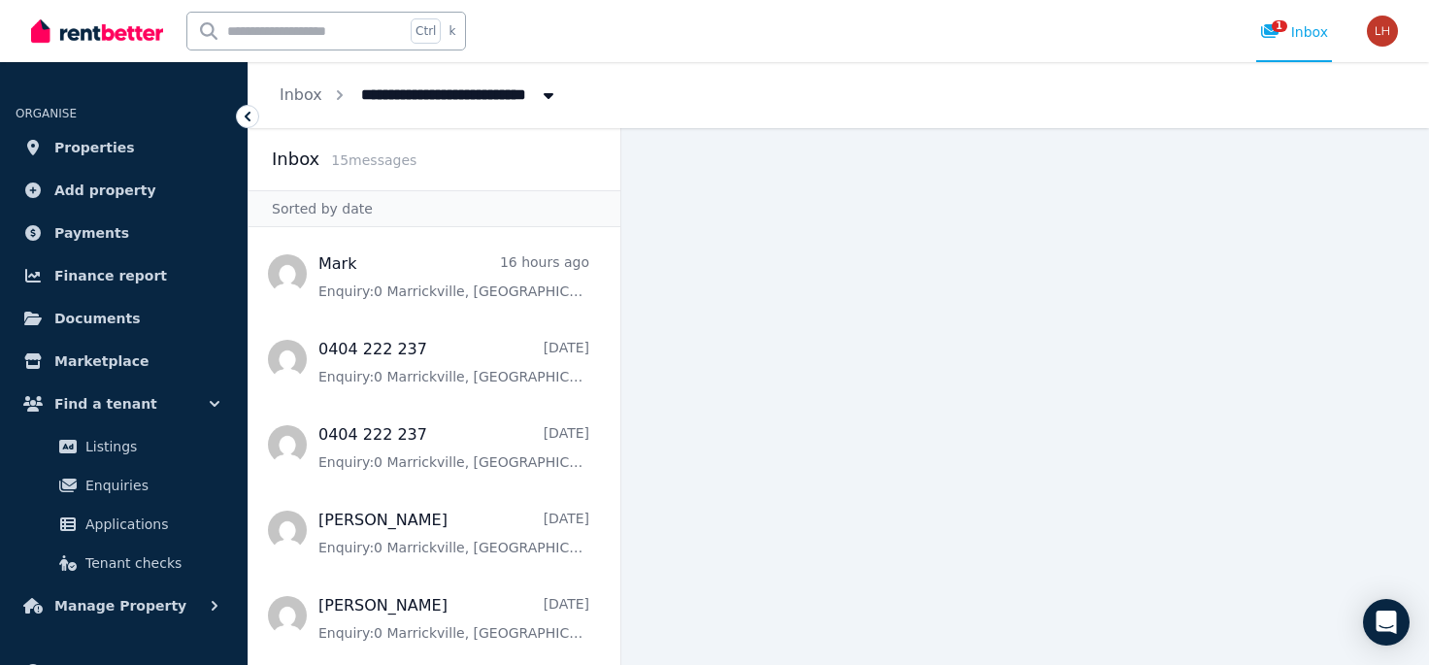
click at [516, 114] on ol "**********" at bounding box center [419, 95] width 341 height 66
click at [519, 97] on span "0 Marrickville, [GEOGRAPHIC_DATA]" at bounding box center [508, 93] width 319 height 31
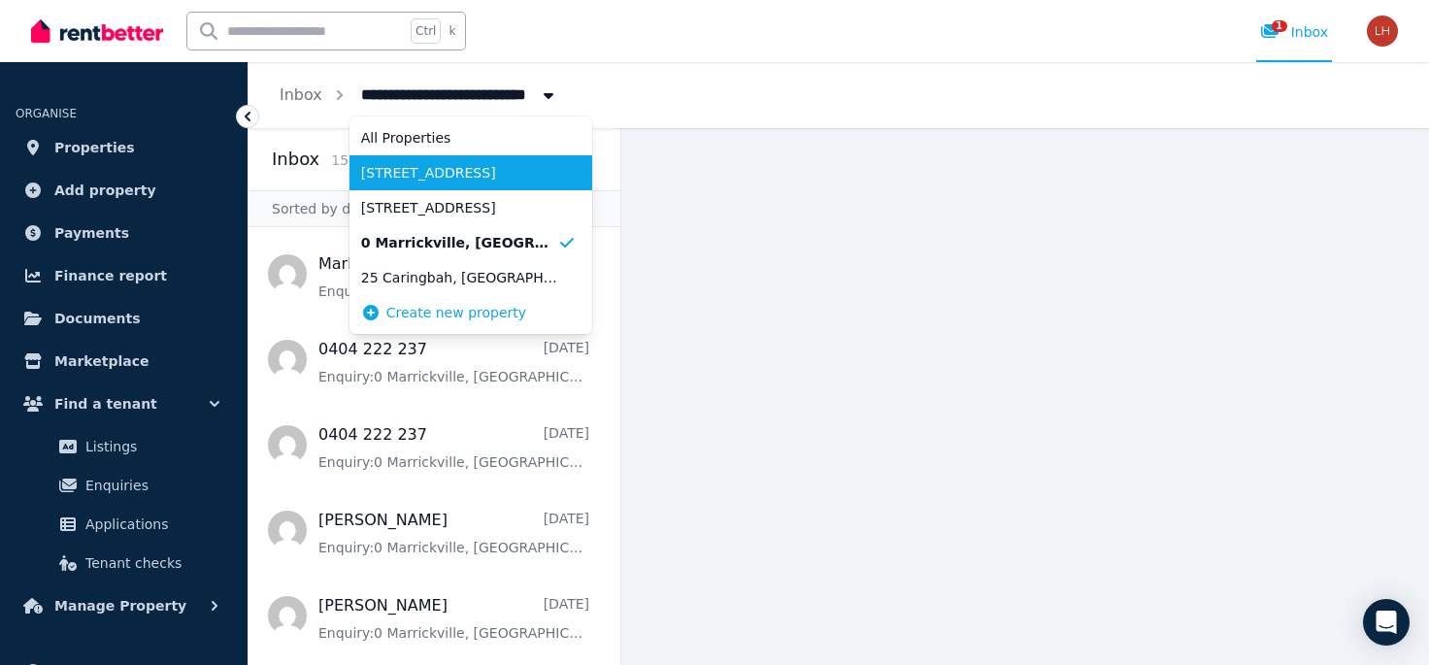
click at [505, 174] on span "[STREET_ADDRESS]" at bounding box center [459, 172] width 196 height 19
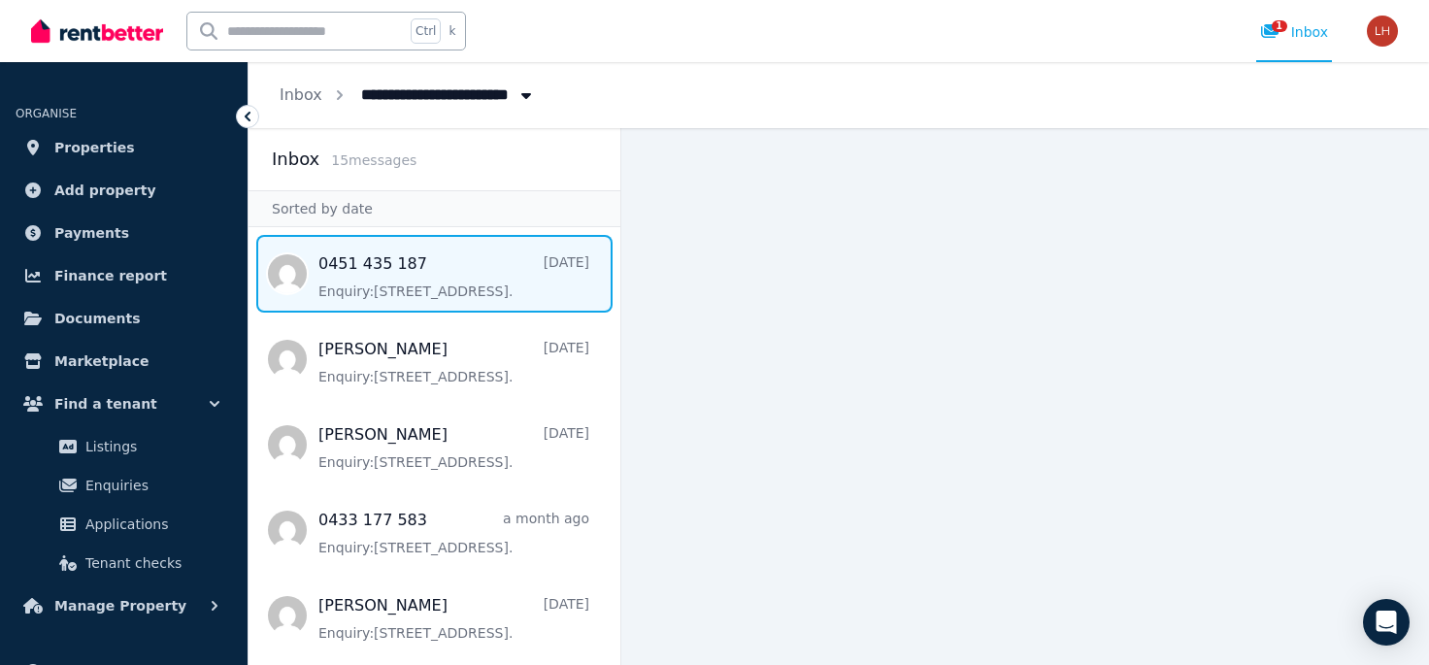
click at [422, 291] on span "Message list" at bounding box center [435, 274] width 372 height 78
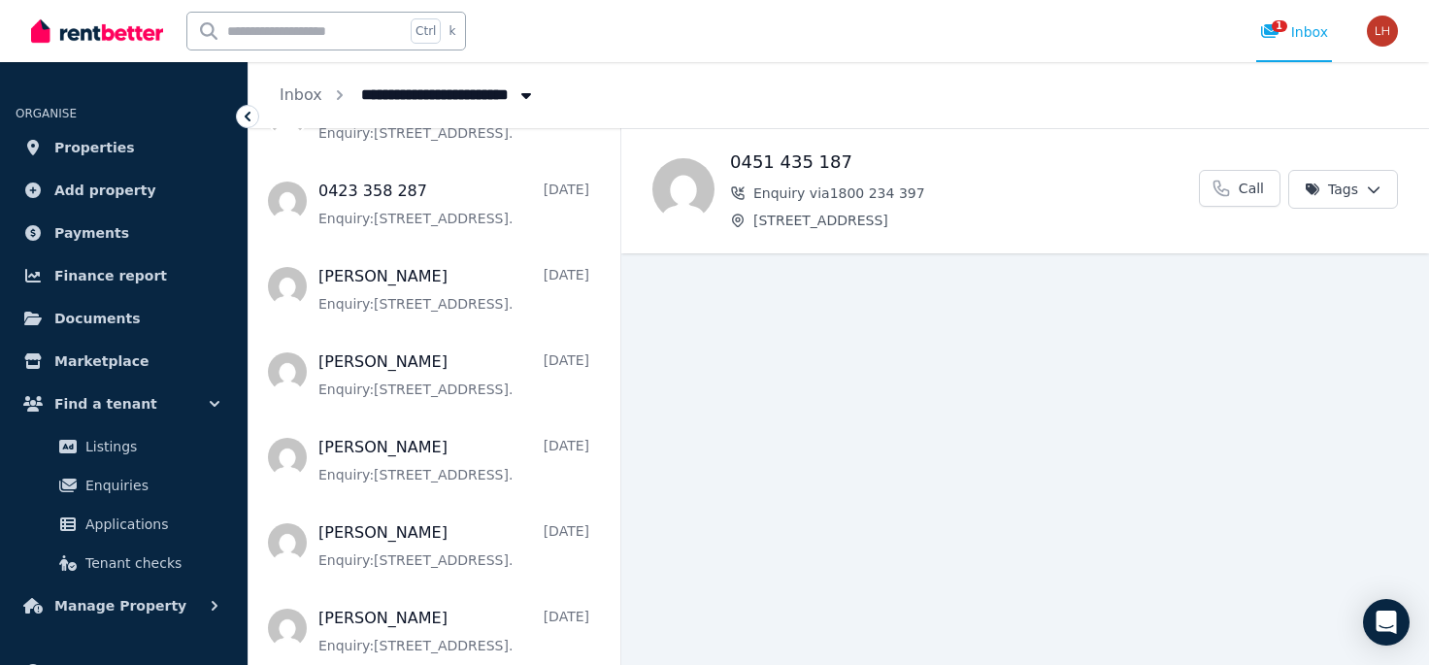
click at [437, 69] on span "Message list" at bounding box center [435, 30] width 372 height 78
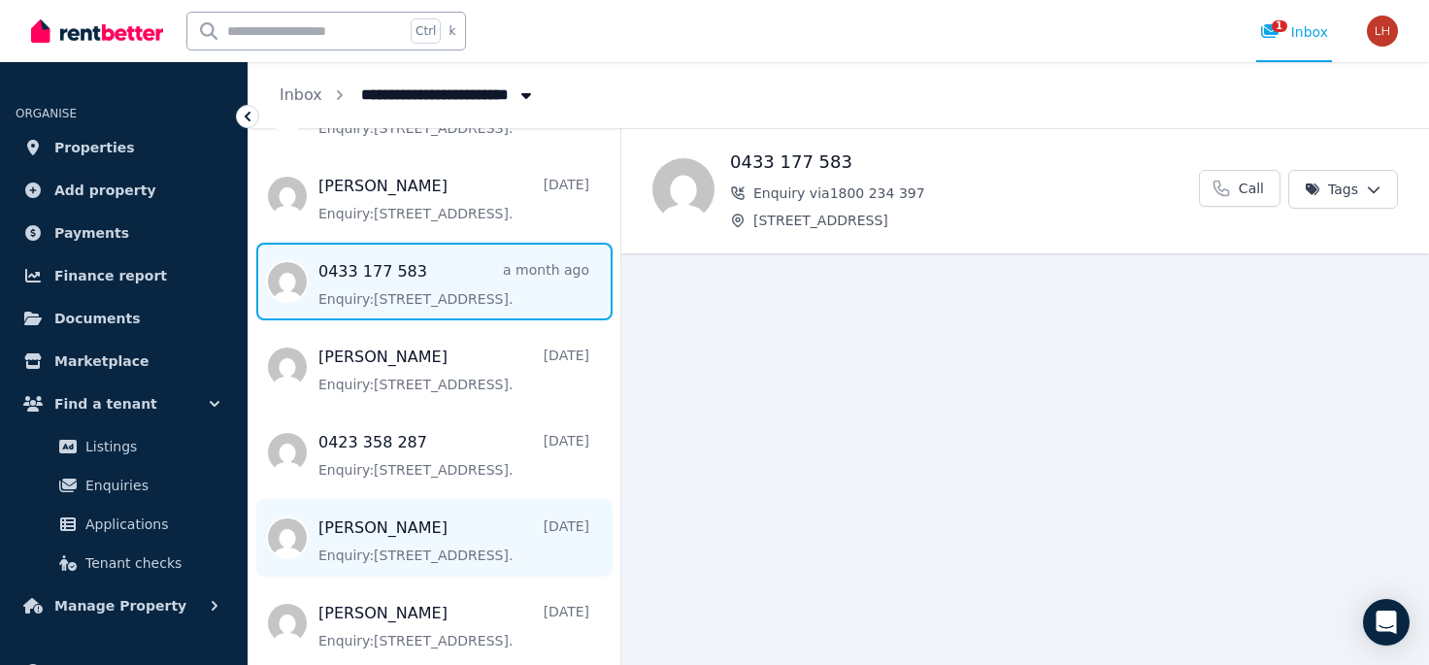
scroll to position [249, 0]
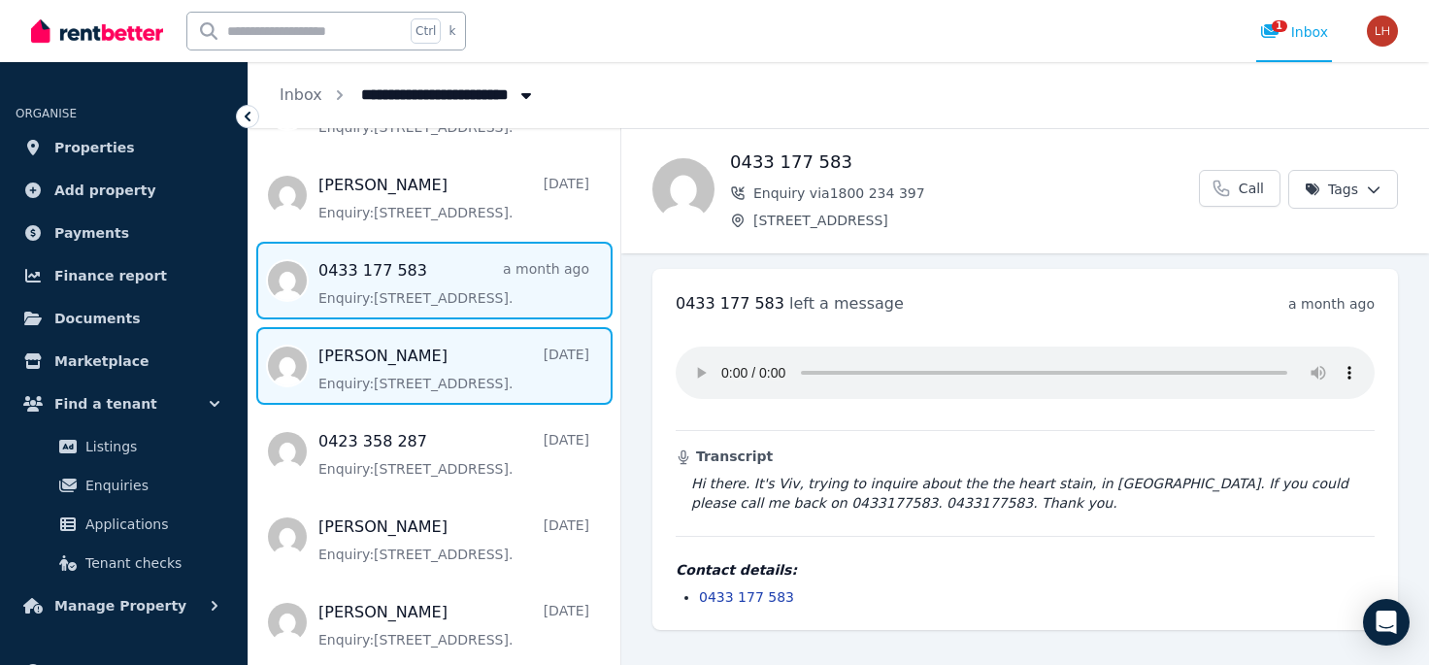
click at [460, 373] on span "Message list" at bounding box center [435, 366] width 372 height 78
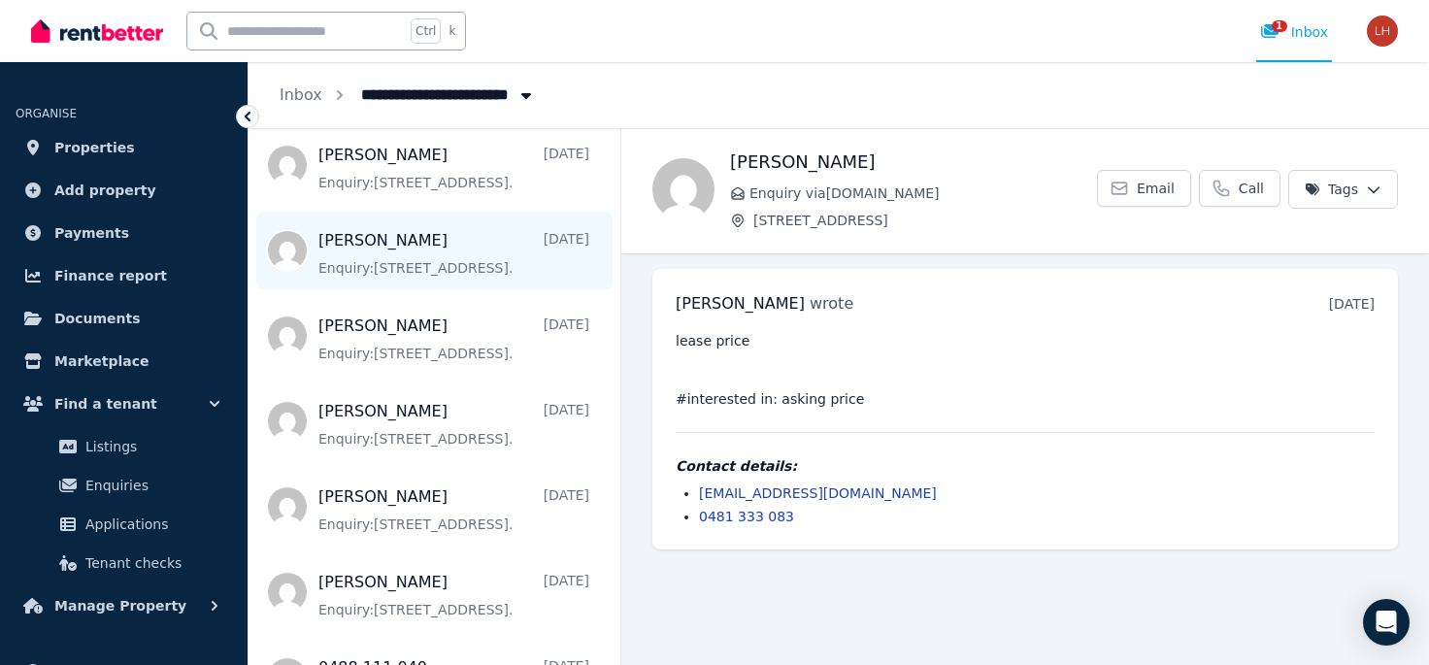
scroll to position [851, 0]
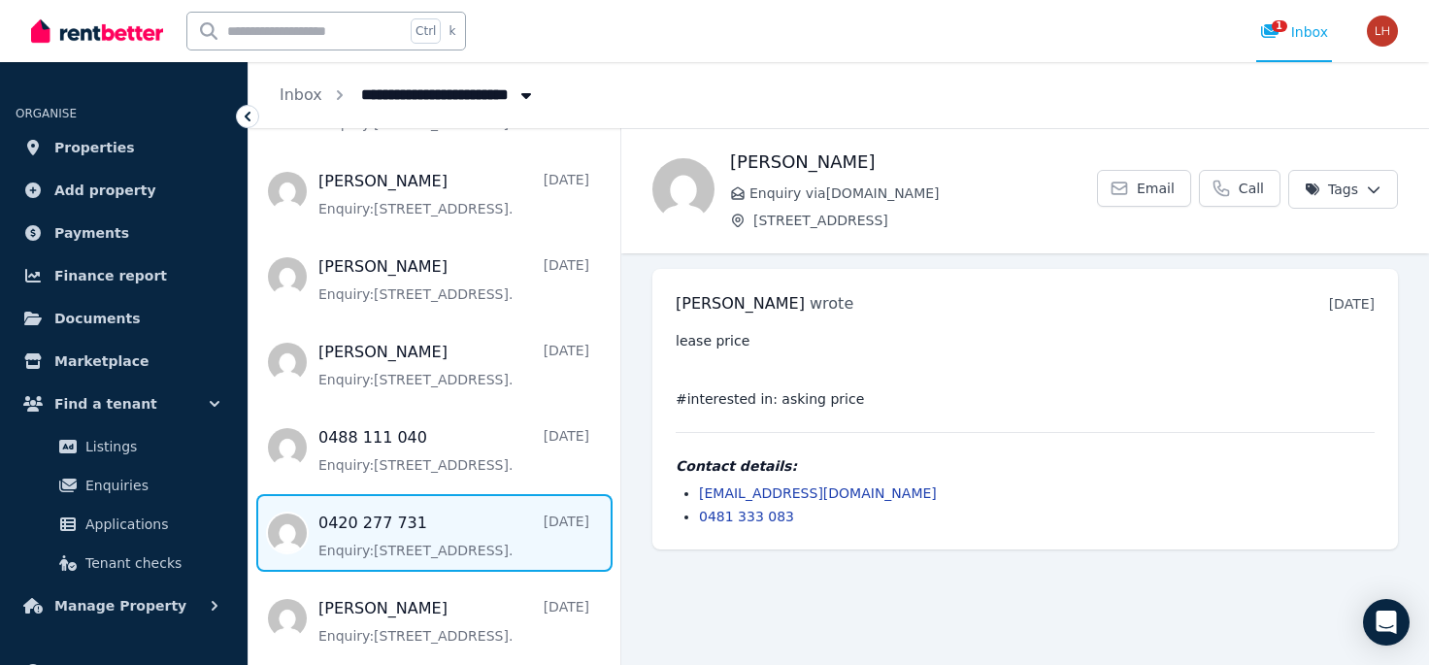
click at [428, 555] on span "Message list" at bounding box center [435, 533] width 372 height 78
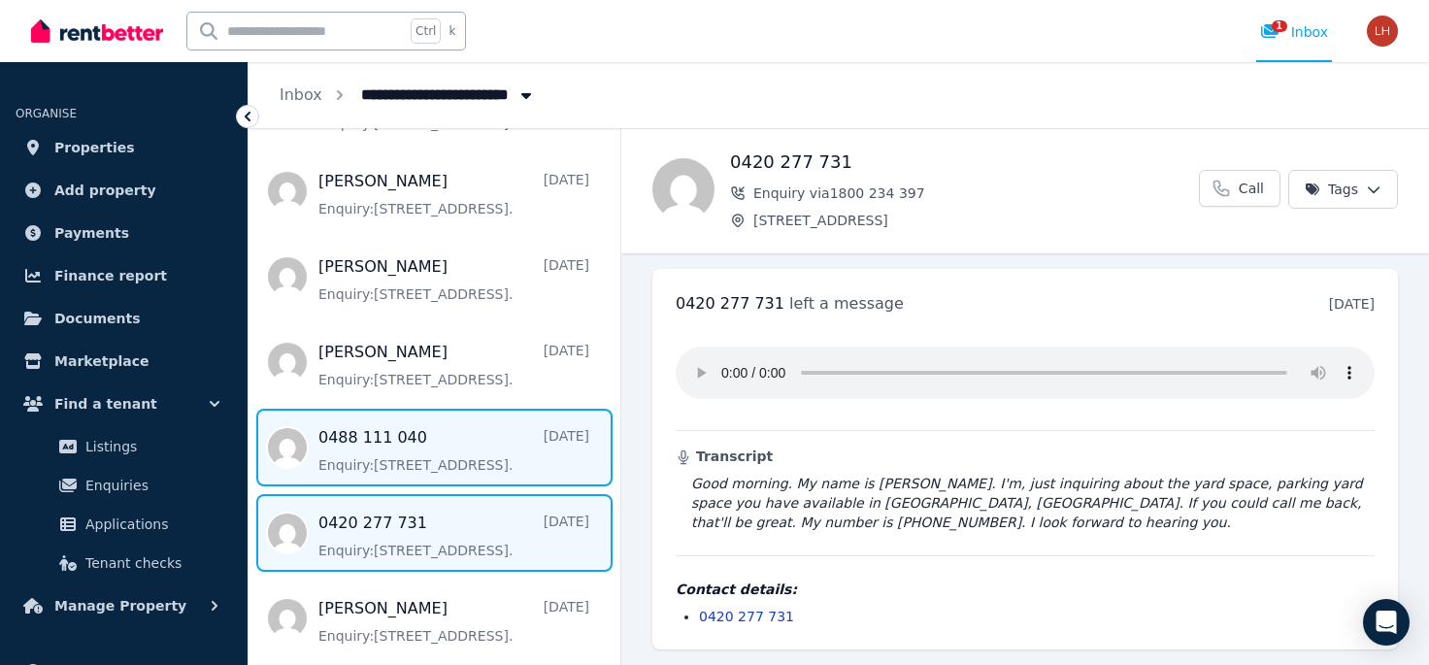
click at [389, 461] on span "Message list" at bounding box center [435, 448] width 372 height 78
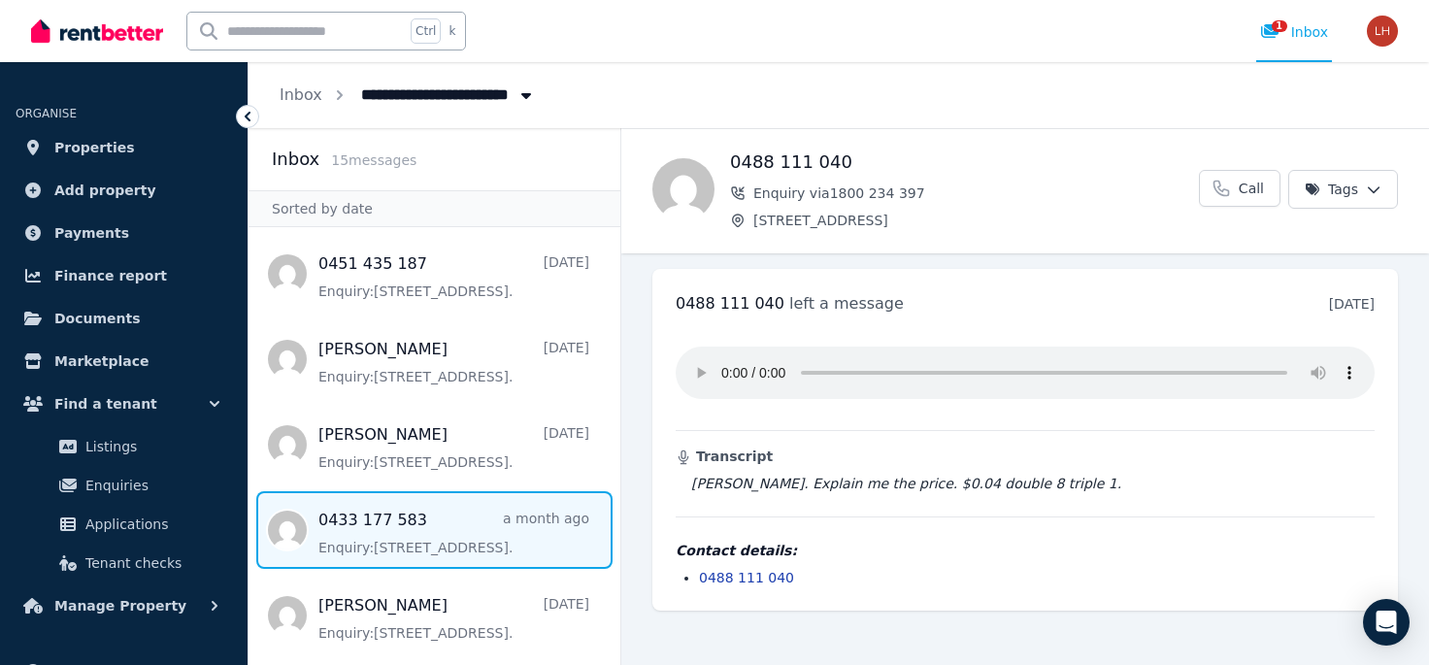
click at [384, 541] on span "Message list" at bounding box center [435, 530] width 372 height 78
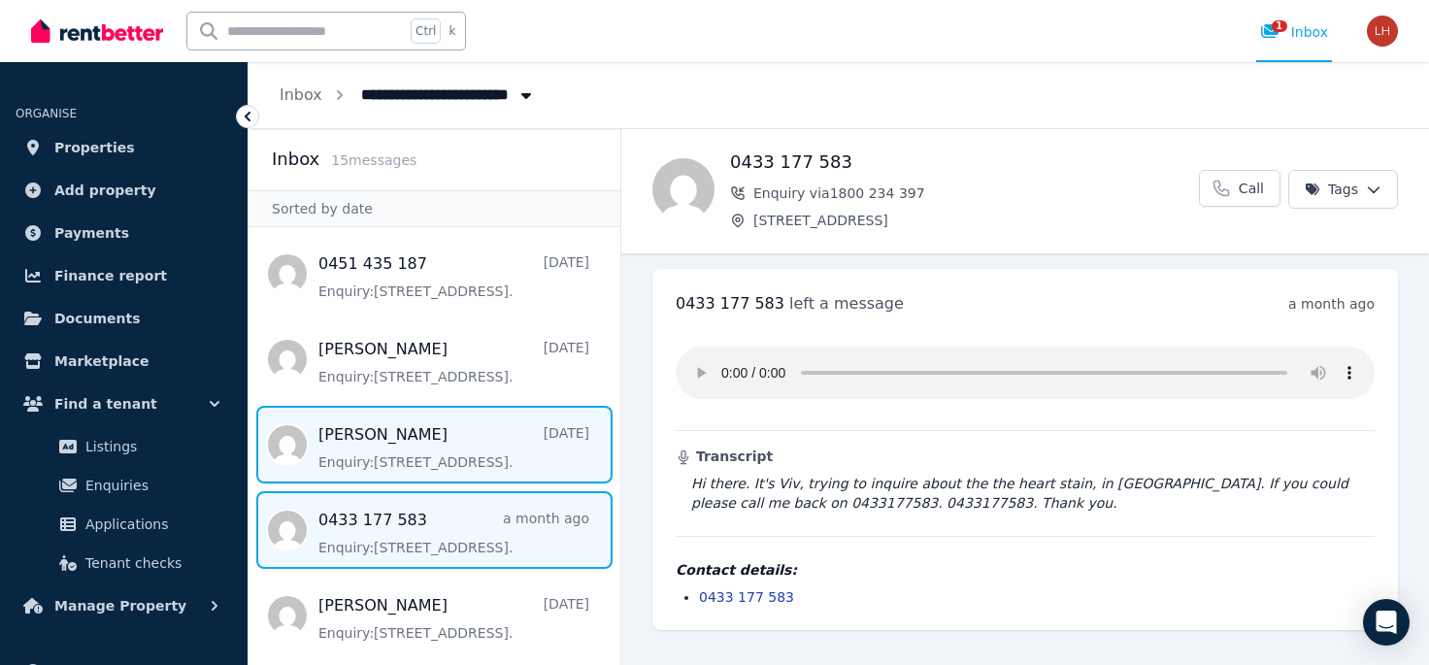
click at [415, 463] on span "Message list" at bounding box center [435, 445] width 372 height 78
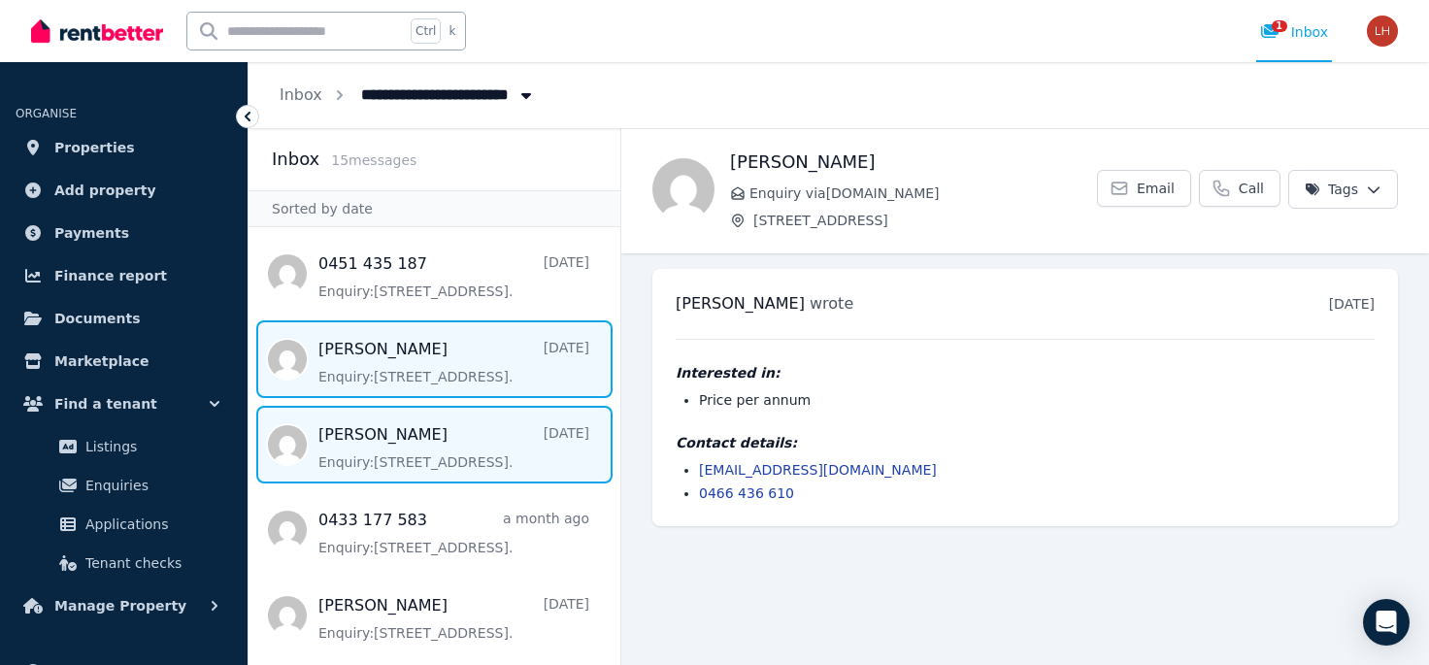
click at [426, 378] on span "Message list" at bounding box center [435, 359] width 372 height 78
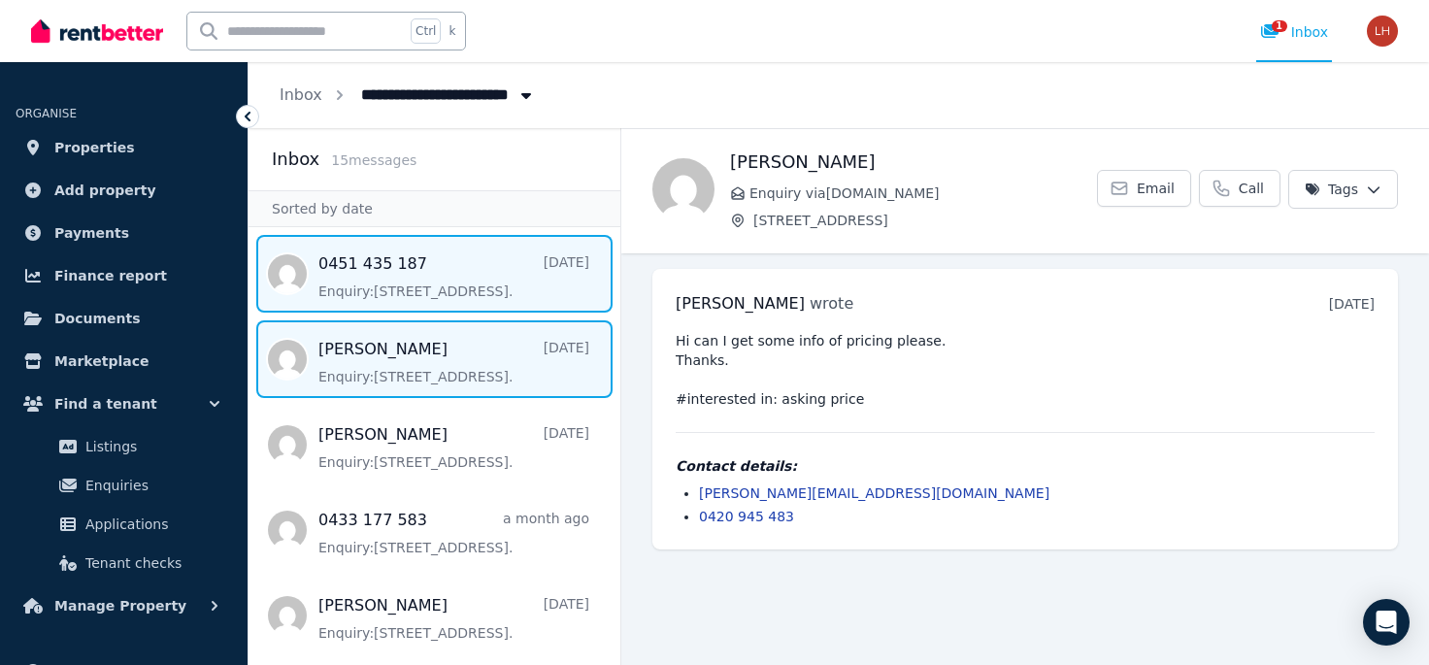
click at [445, 297] on span "Message list" at bounding box center [435, 274] width 372 height 78
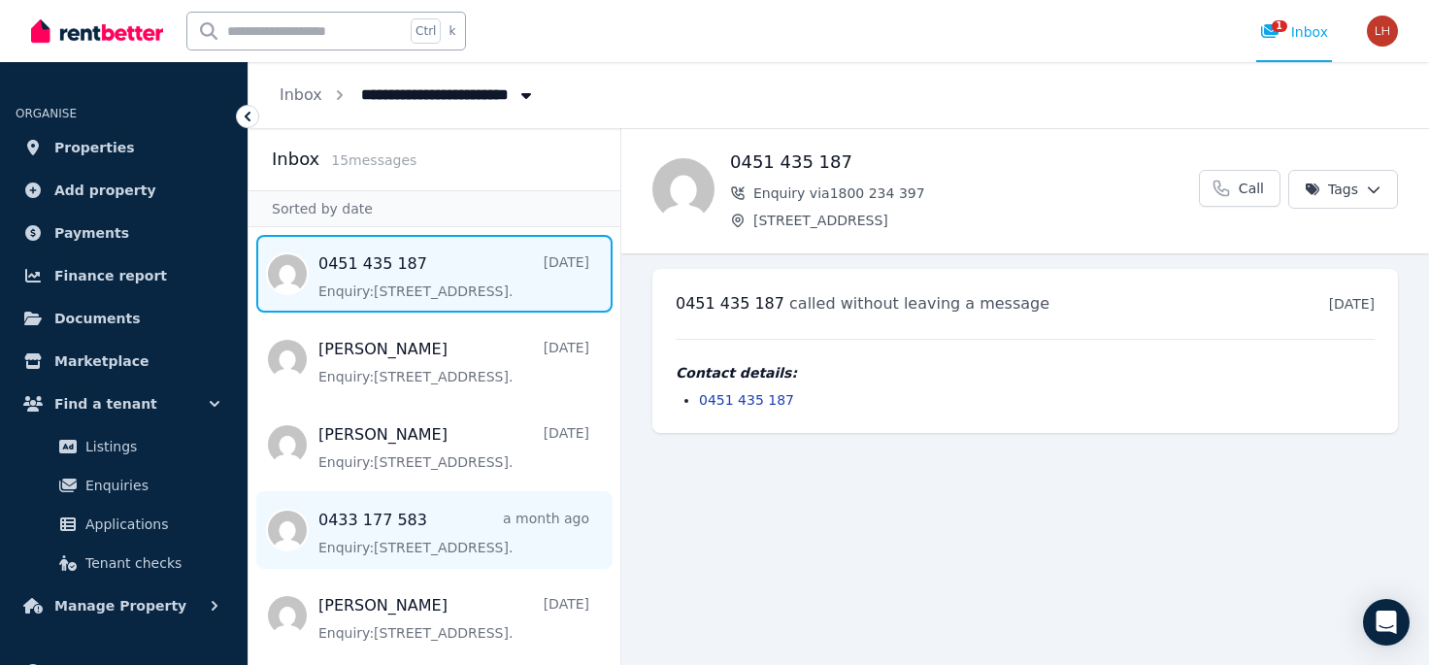
scroll to position [124, 0]
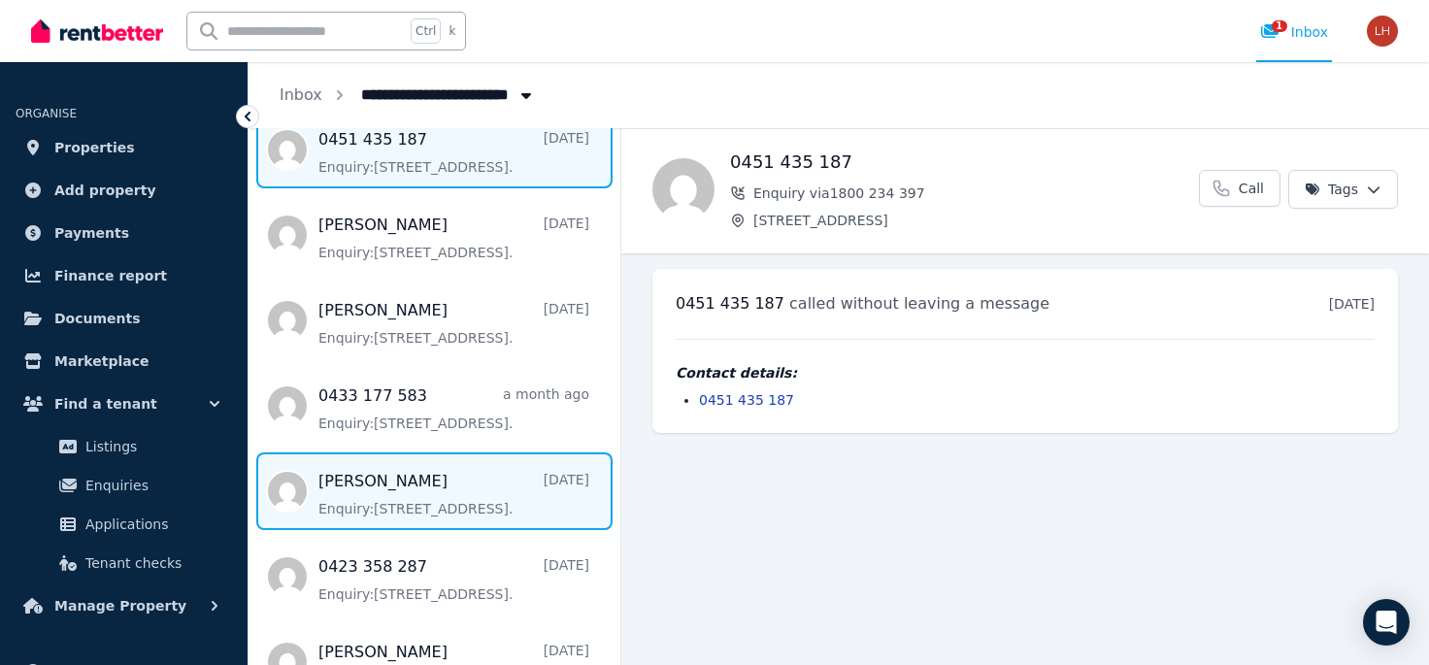
click at [439, 509] on span "Message list" at bounding box center [435, 491] width 372 height 78
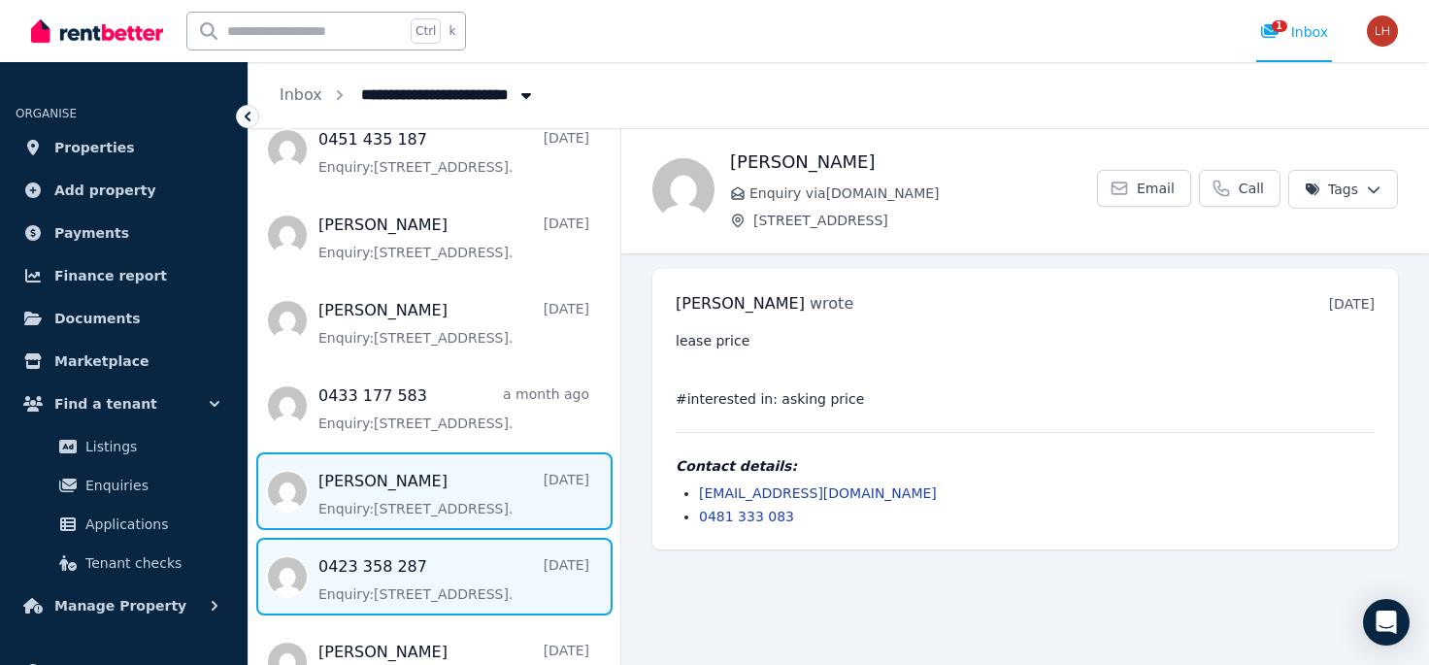
click at [438, 559] on span "Message list" at bounding box center [435, 577] width 372 height 78
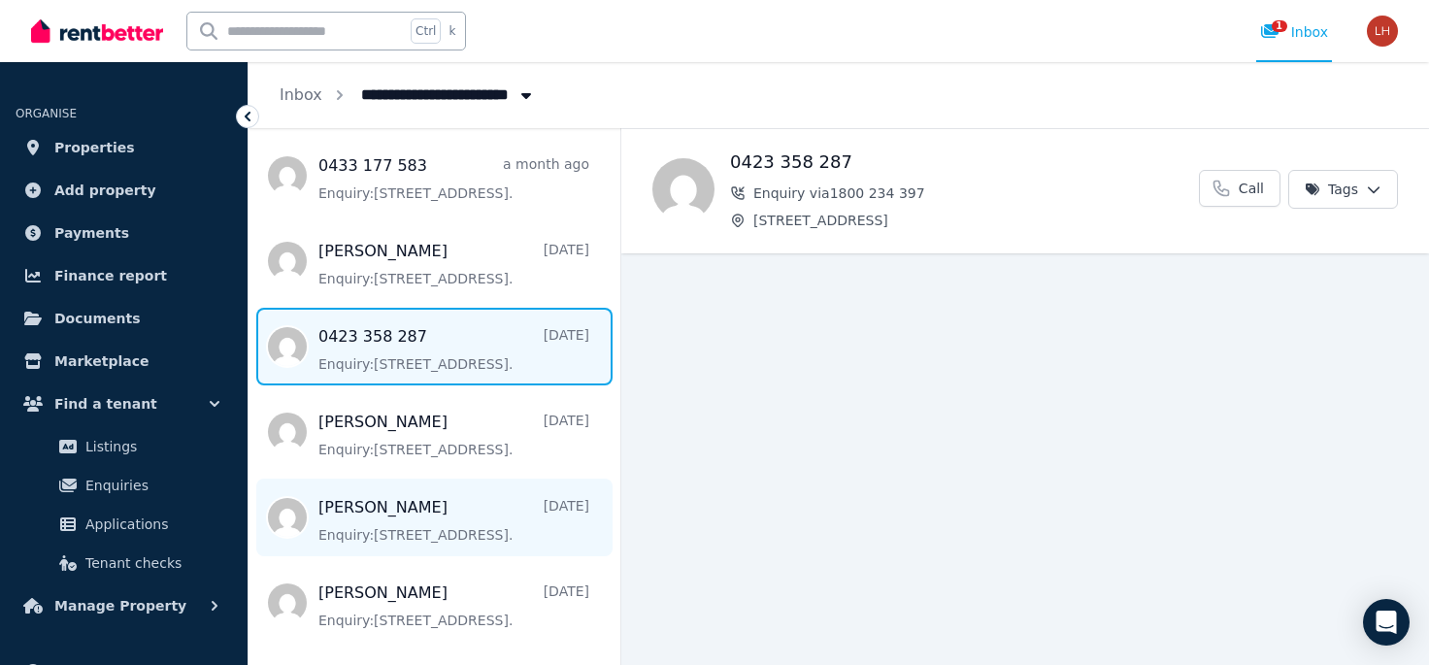
scroll to position [375, 0]
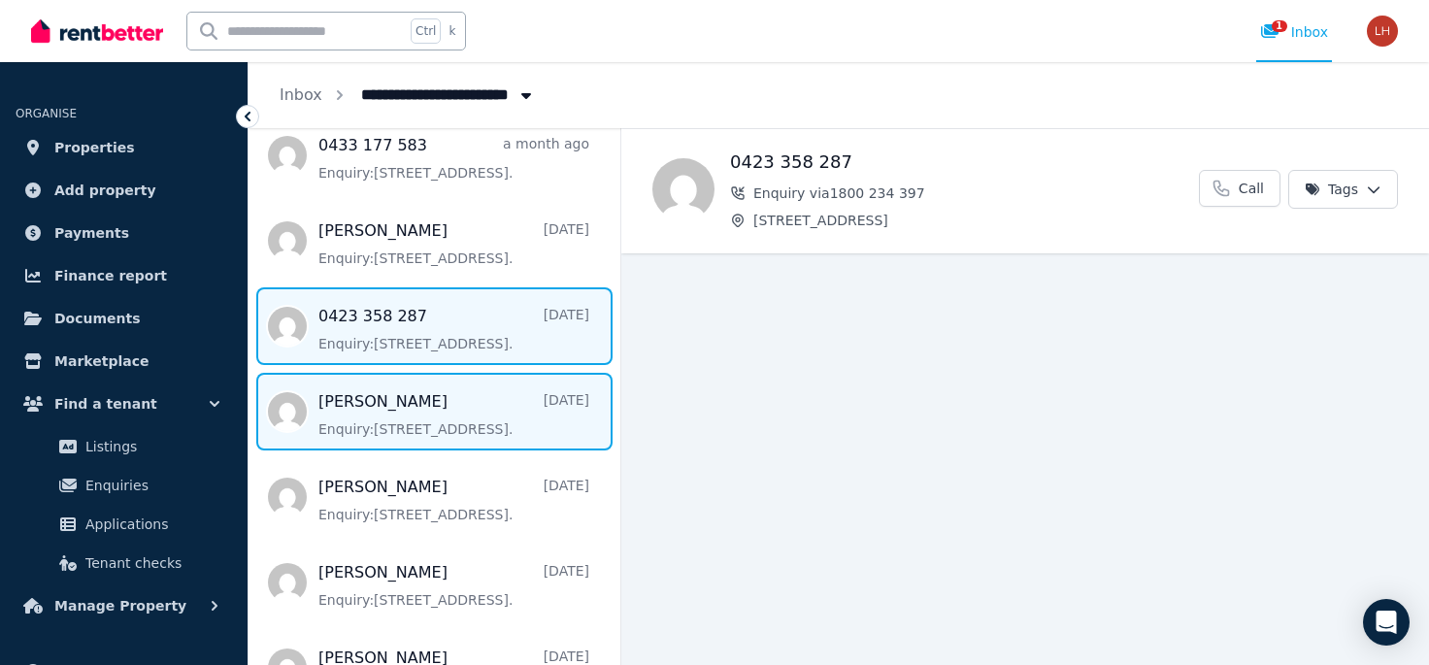
click at [440, 421] on span "Message list" at bounding box center [435, 412] width 372 height 78
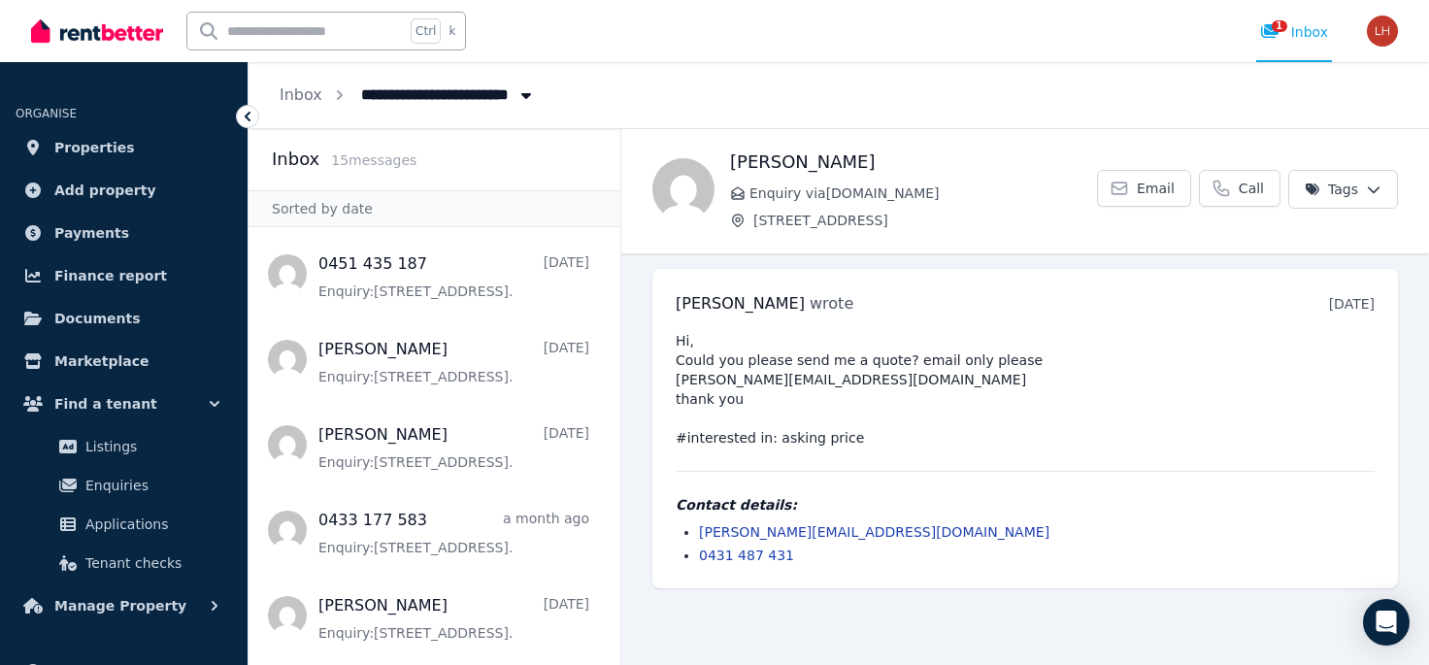
click at [526, 96] on icon "Breadcrumb" at bounding box center [525, 95] width 19 height 16
type input "**********"
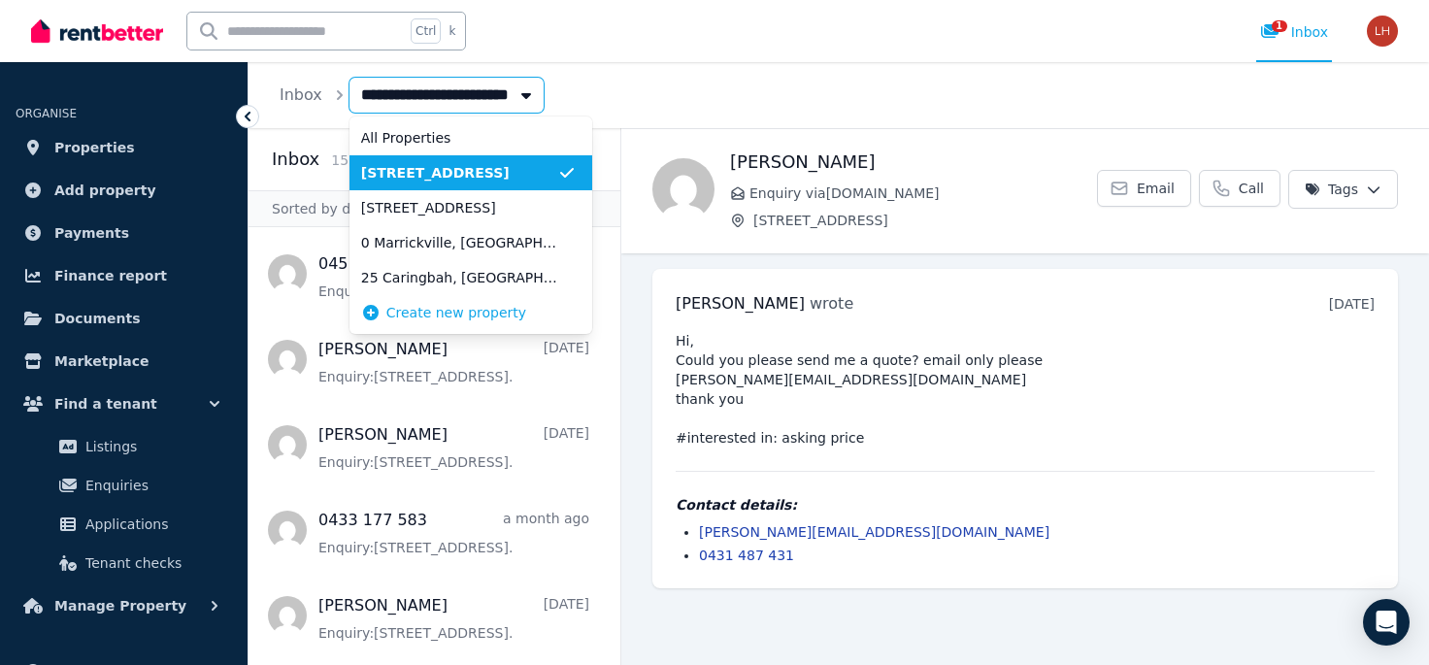
scroll to position [0, 14]
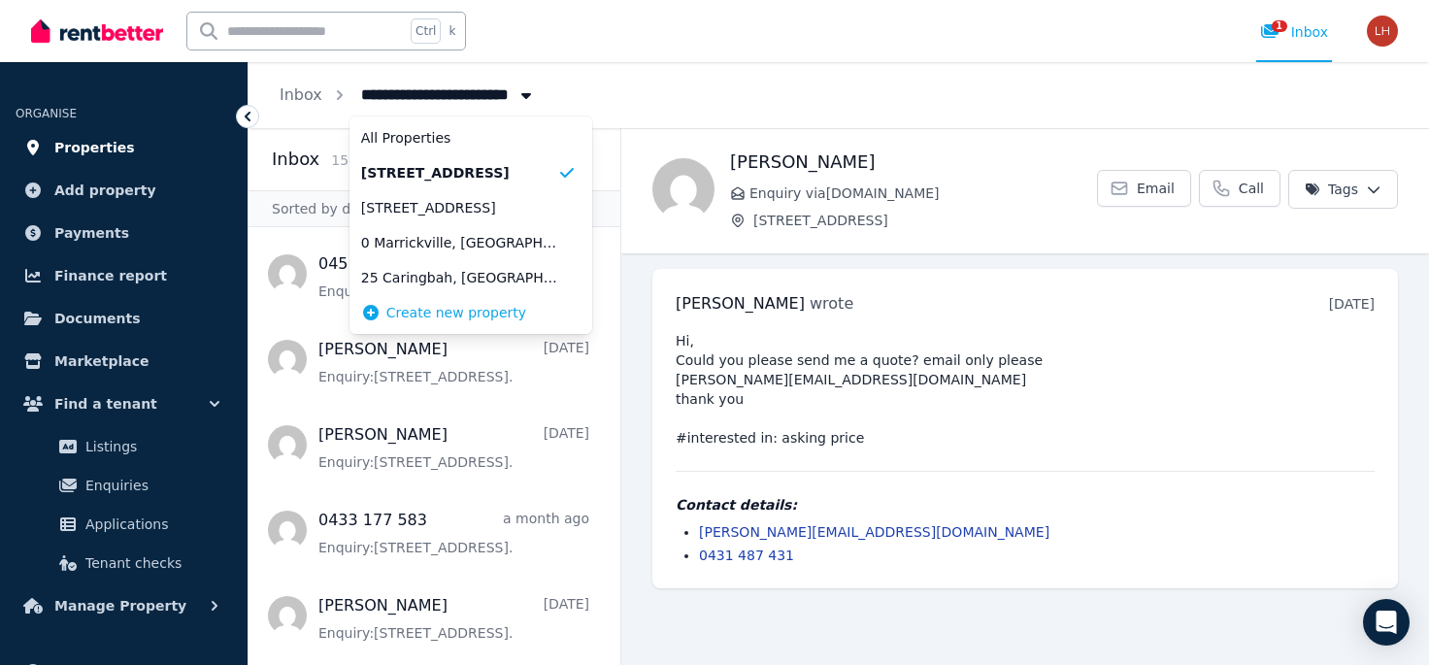
click at [95, 145] on span "Properties" at bounding box center [94, 147] width 81 height 23
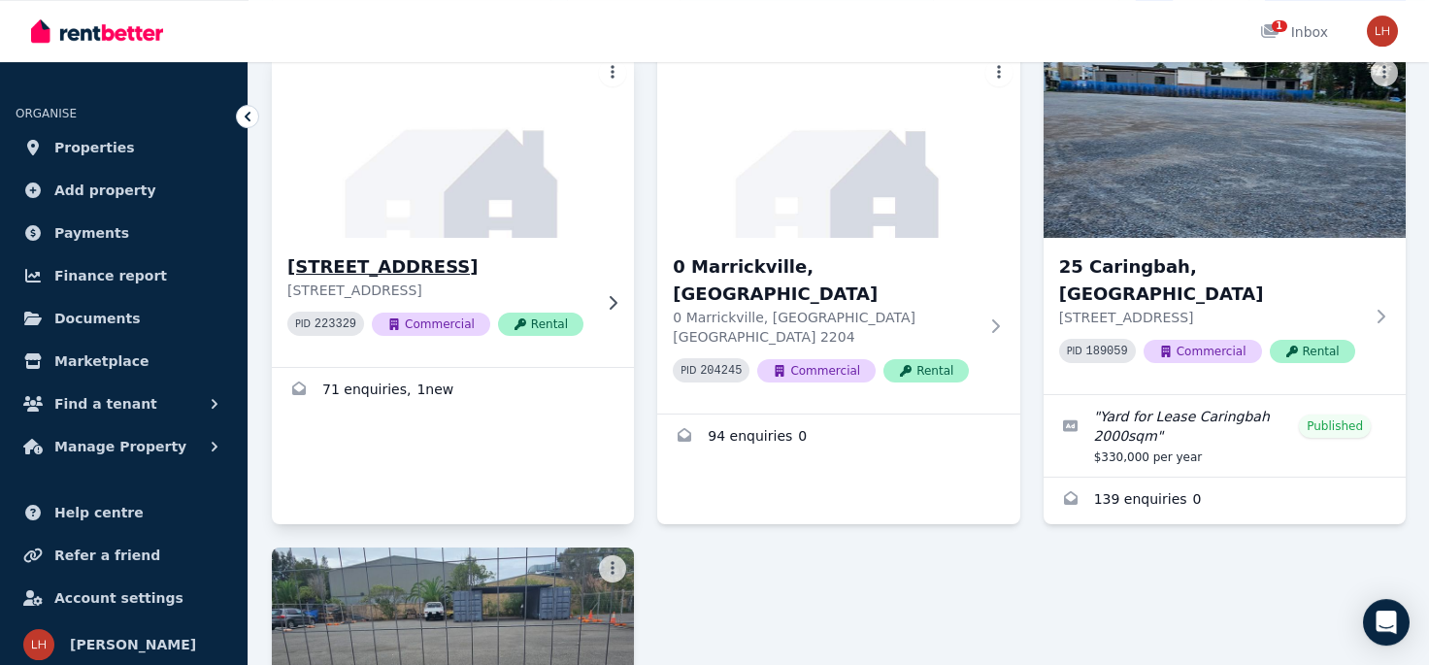
scroll to position [104, 0]
